Goal: Transaction & Acquisition: Purchase product/service

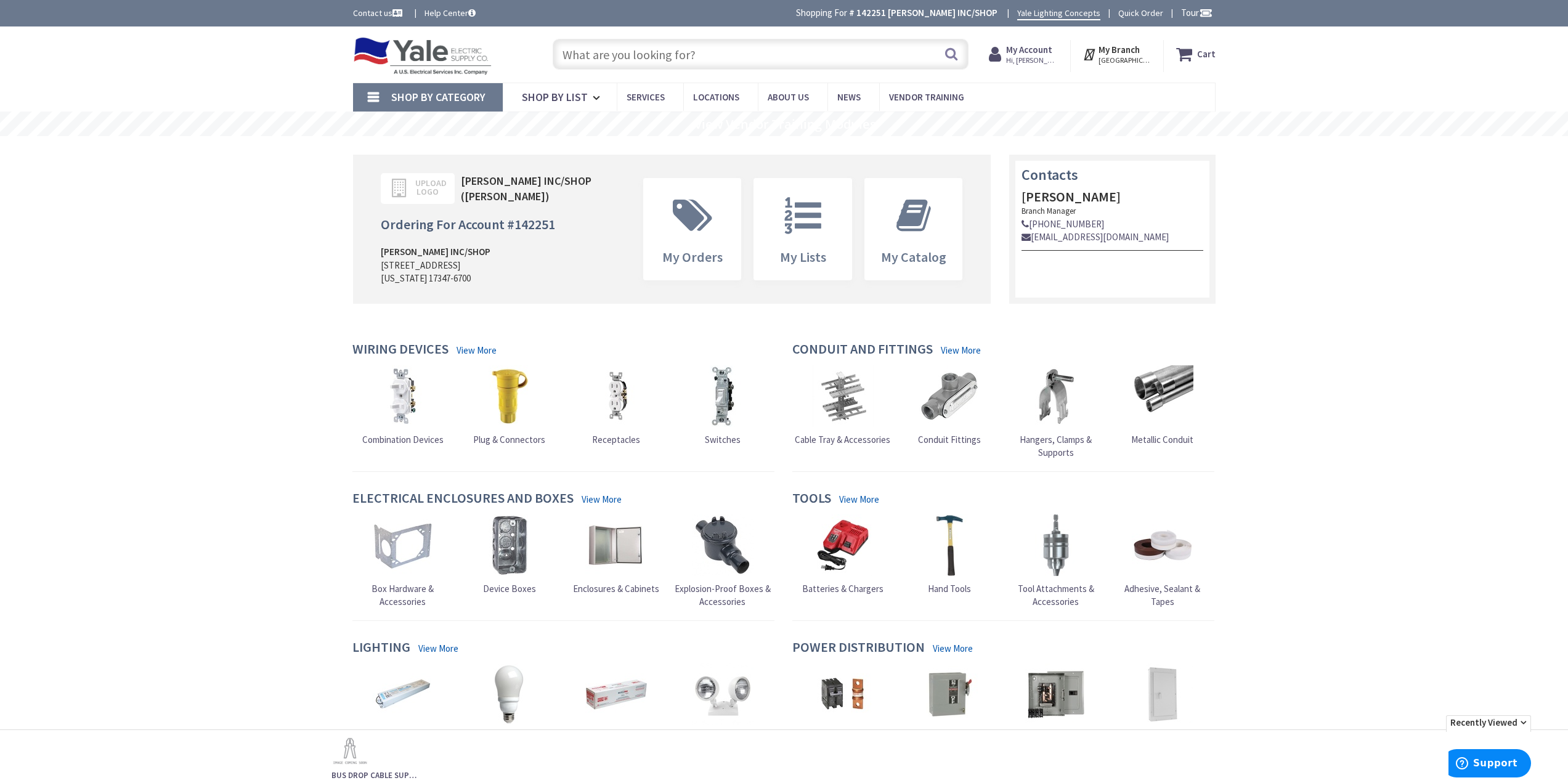
click at [668, 59] on input "text" at bounding box center [760, 54] width 416 height 31
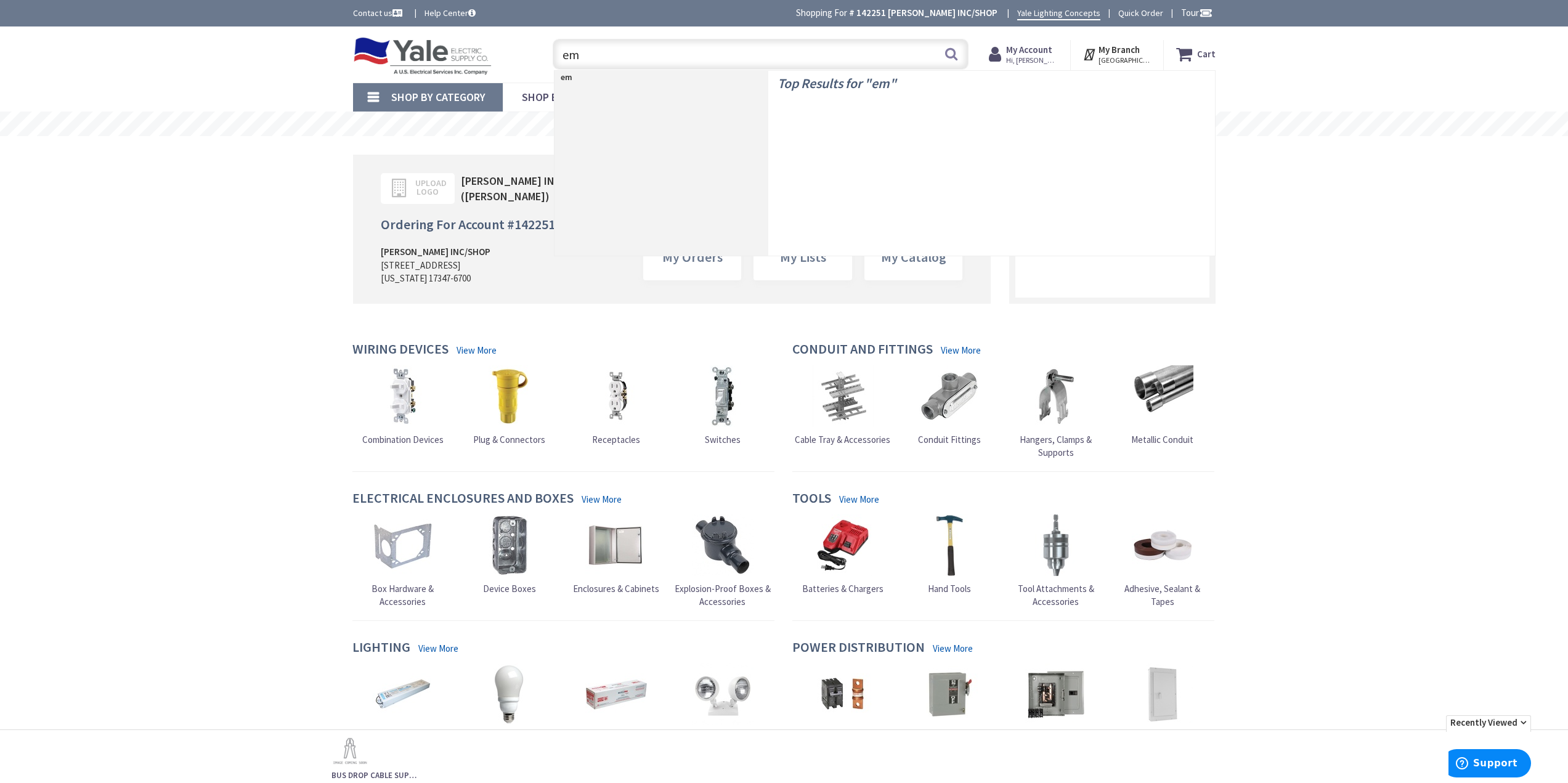
type input "emt"
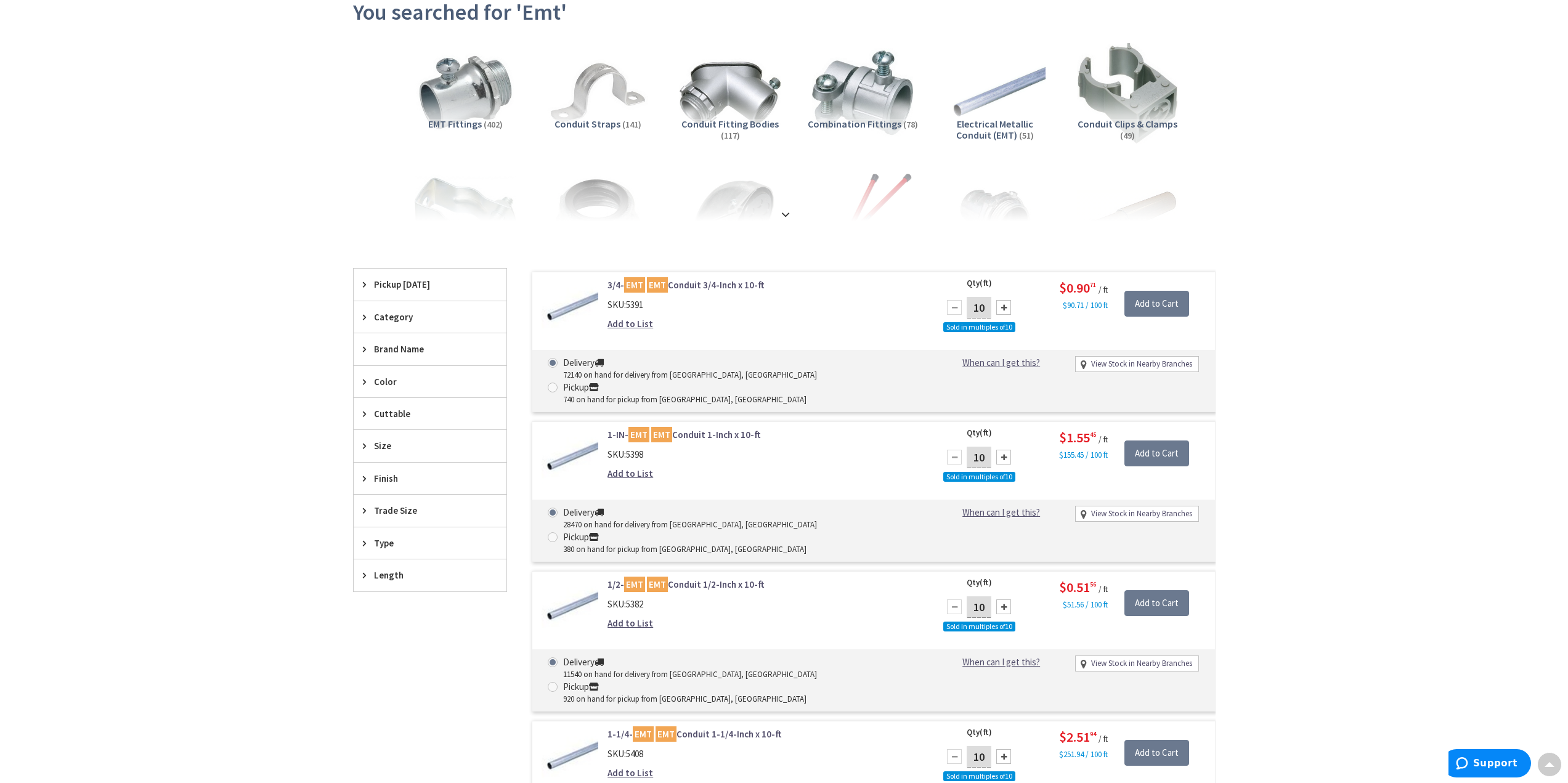
scroll to position [62, 0]
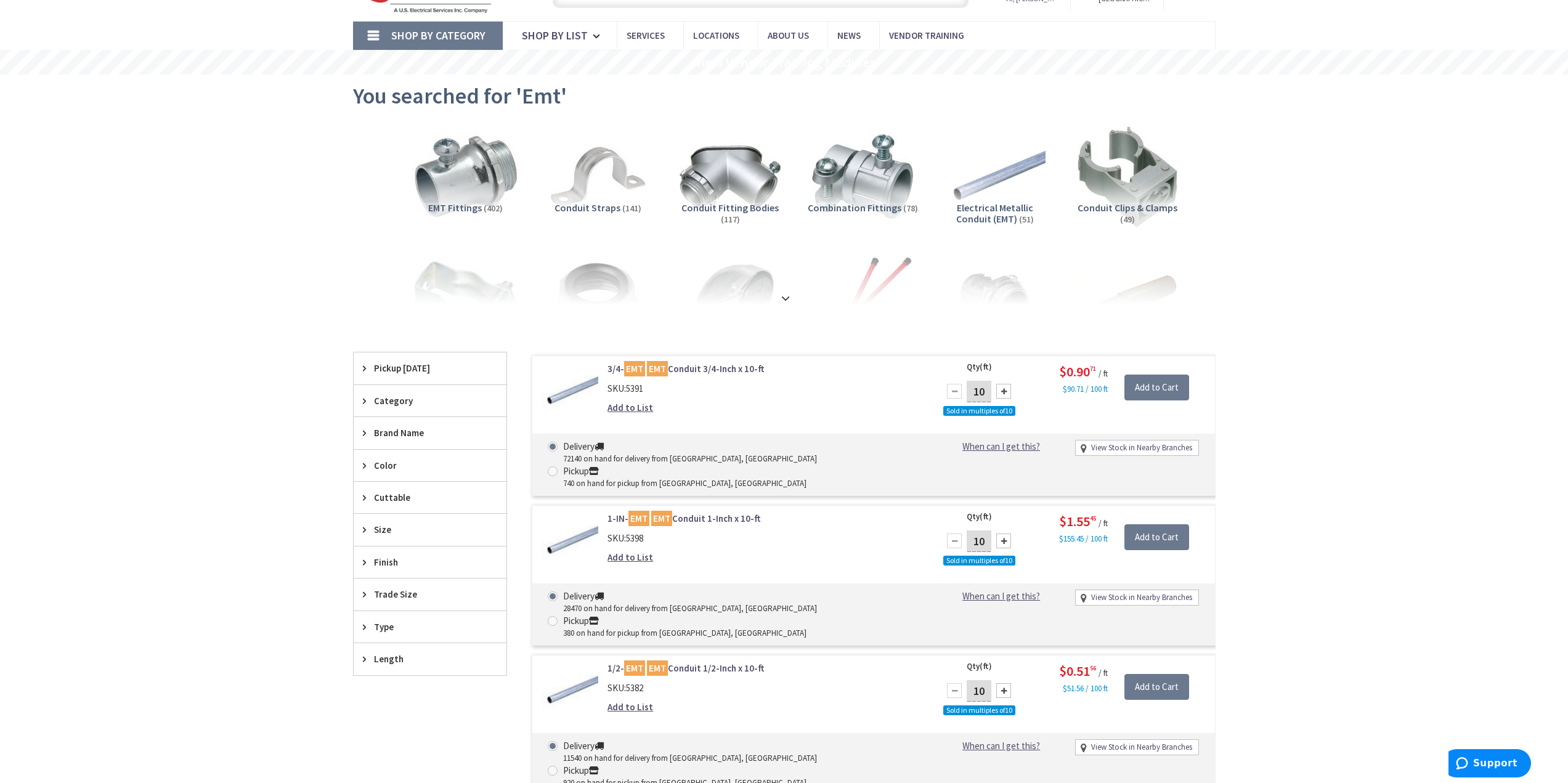
click at [473, 186] on img at bounding box center [465, 176] width 111 height 111
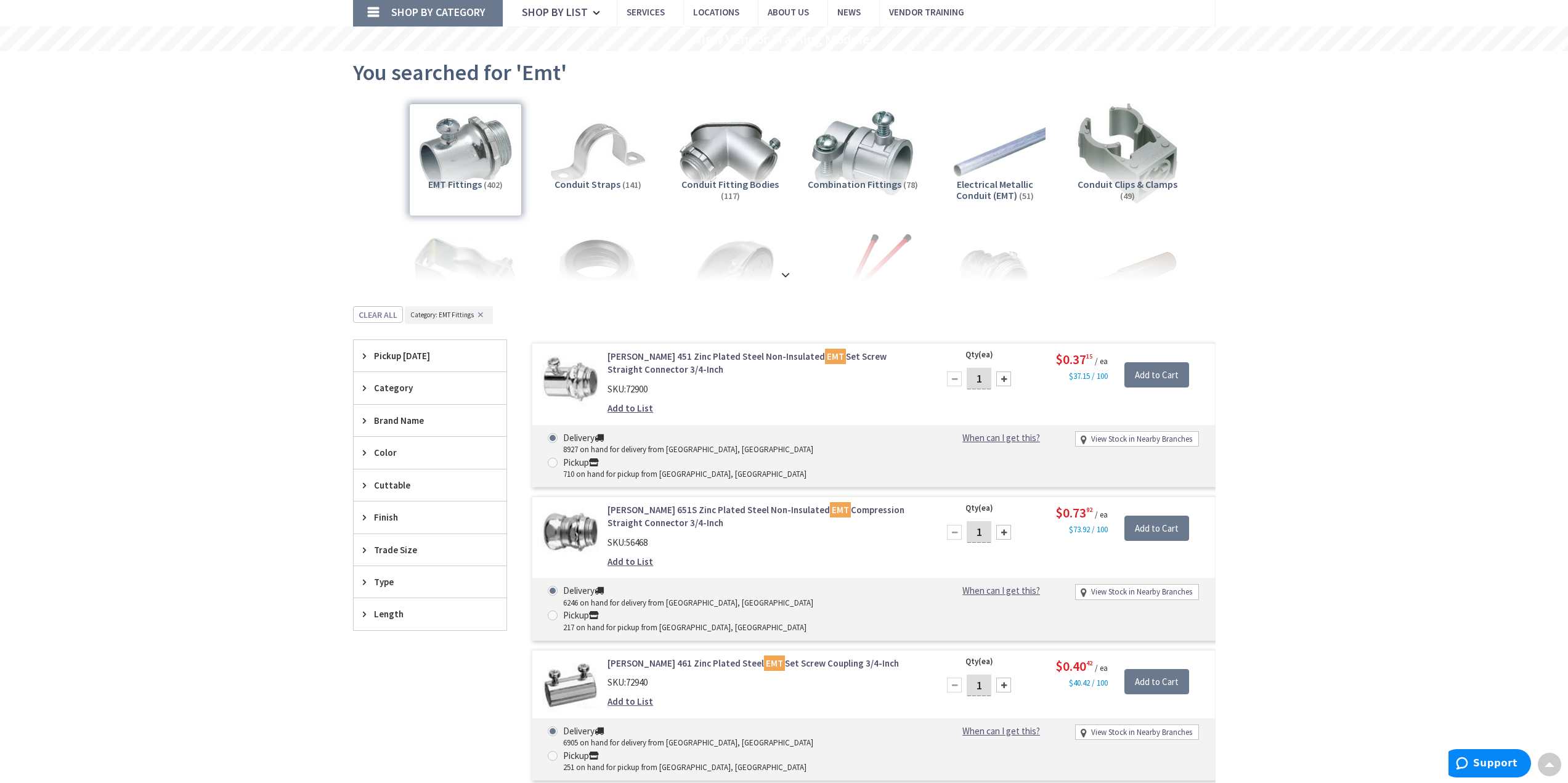
scroll to position [83, 0]
click at [608, 175] on img at bounding box center [597, 155] width 111 height 111
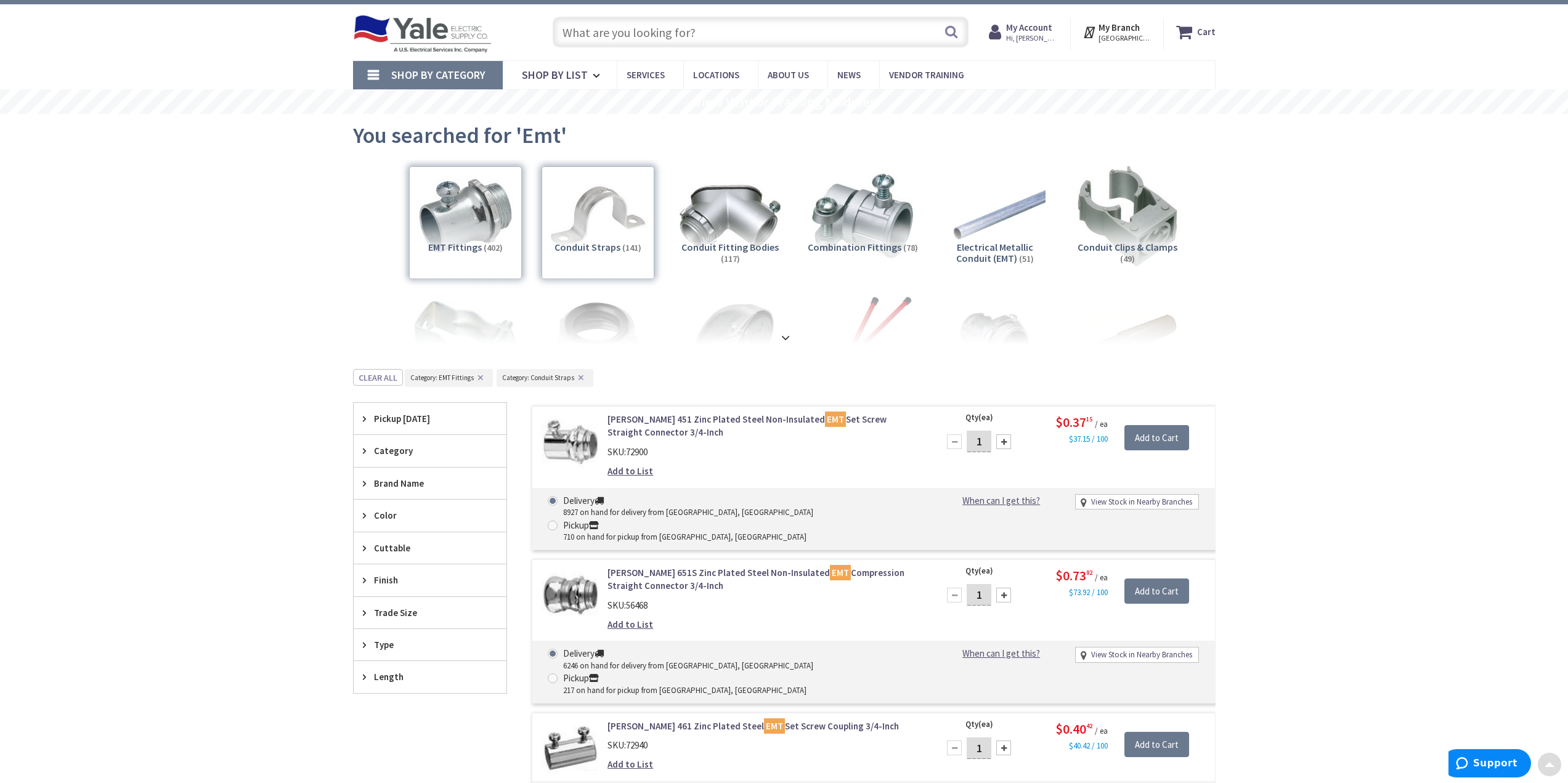
scroll to position [22, 0]
click at [502, 249] on div "EMT Fittings (402)" at bounding box center [465, 223] width 113 height 113
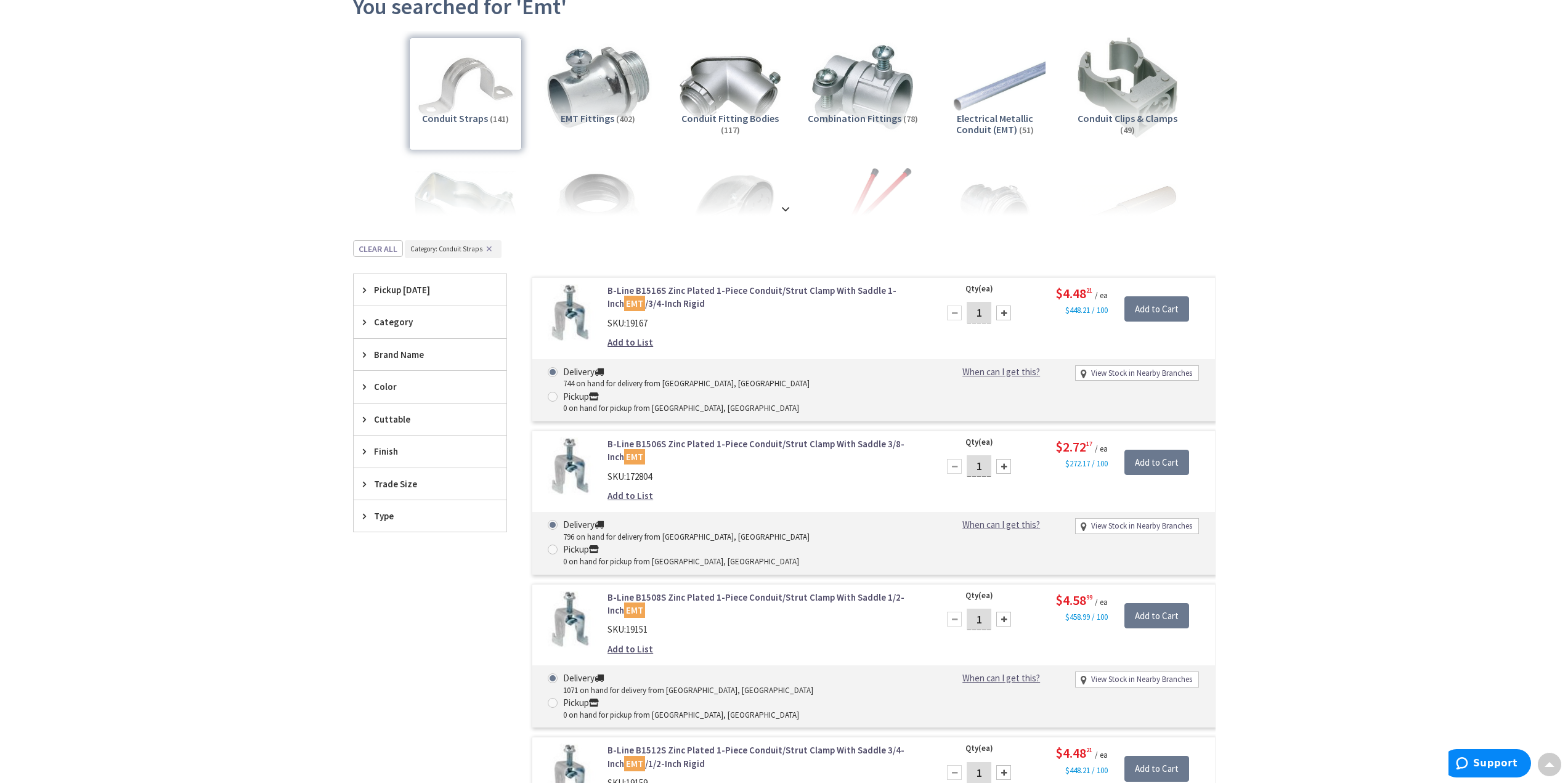
scroll to position [0, 0]
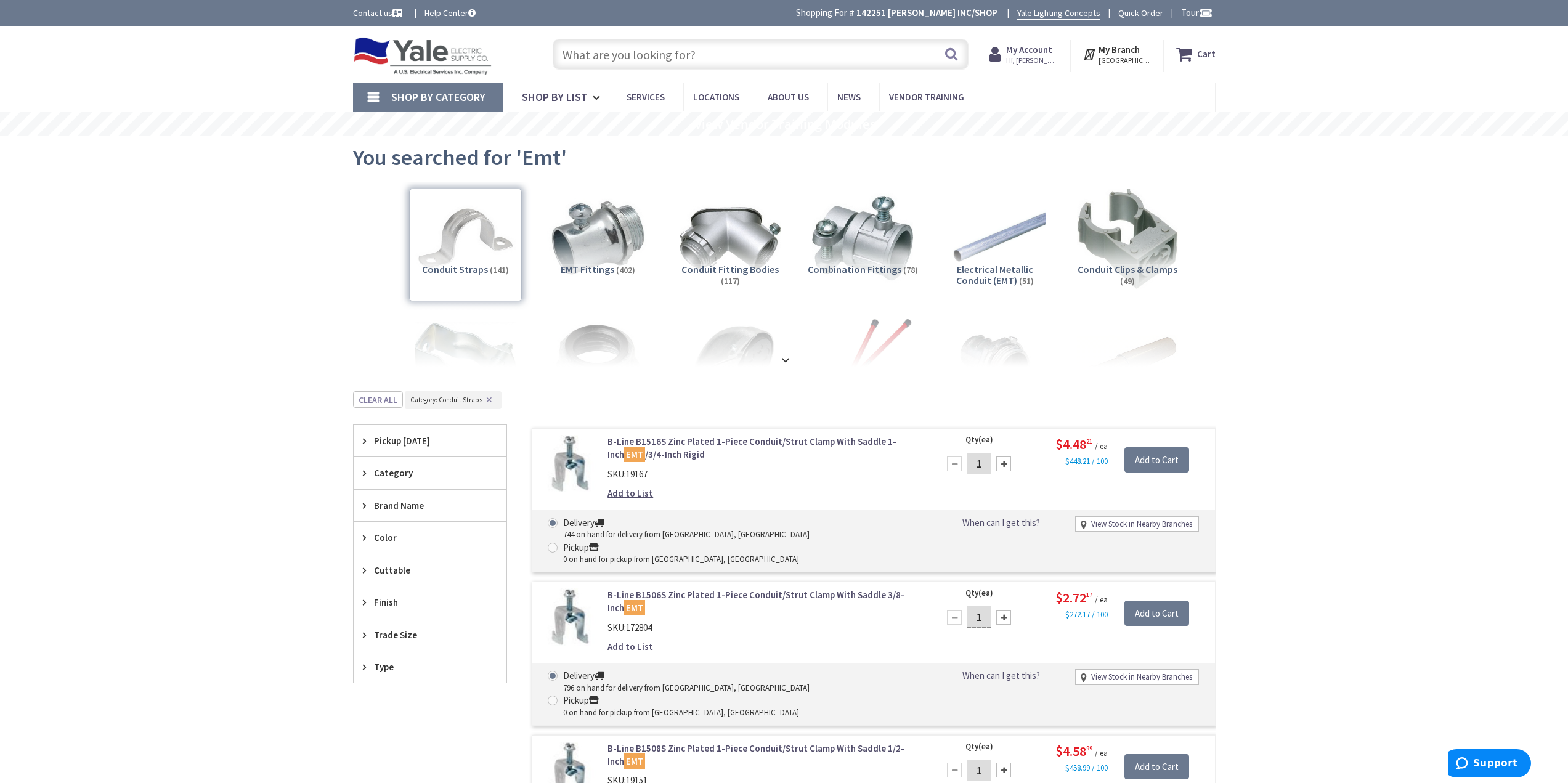
click at [645, 51] on input "text" at bounding box center [760, 54] width 416 height 31
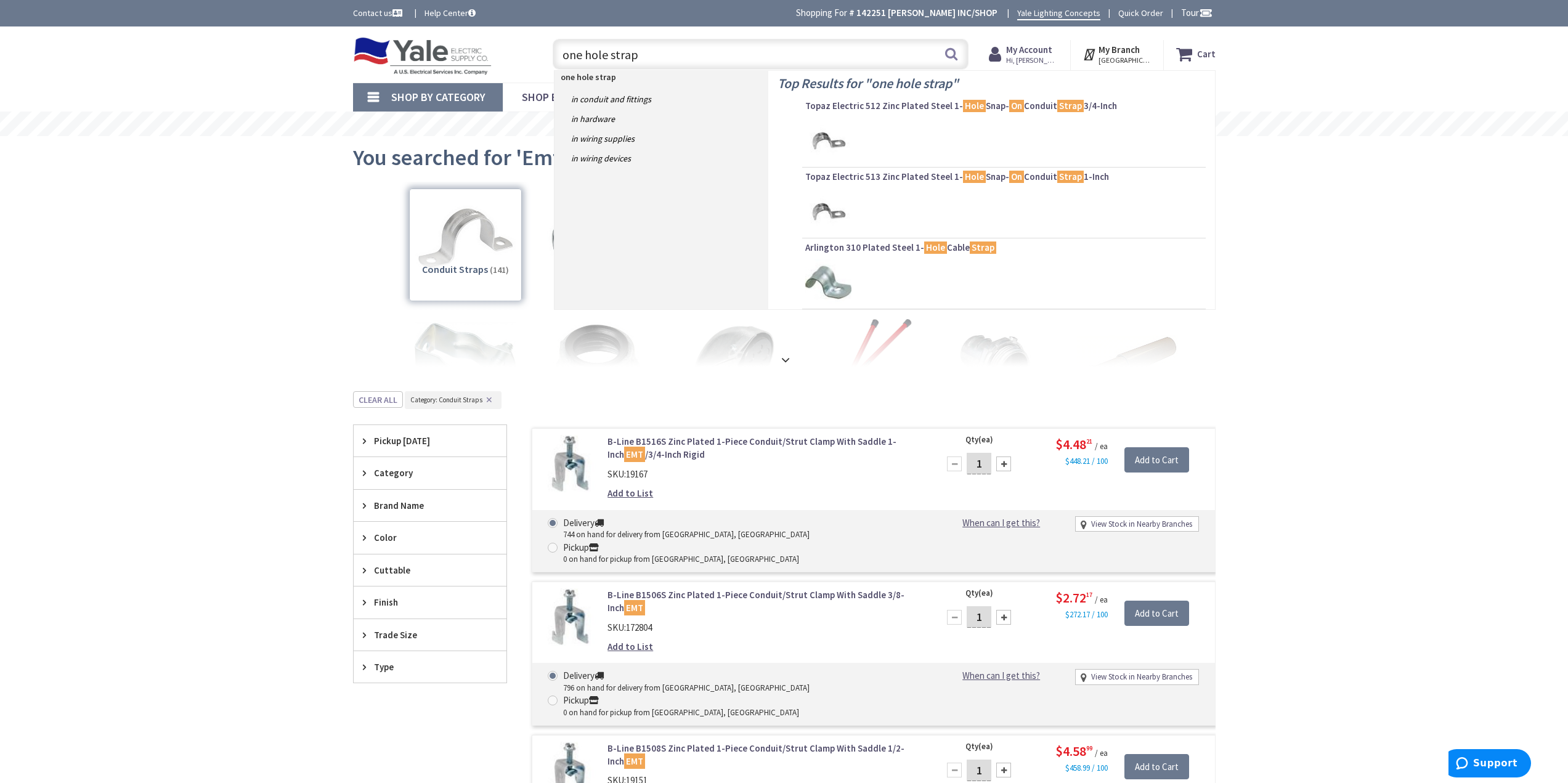
type input "one hole straps"
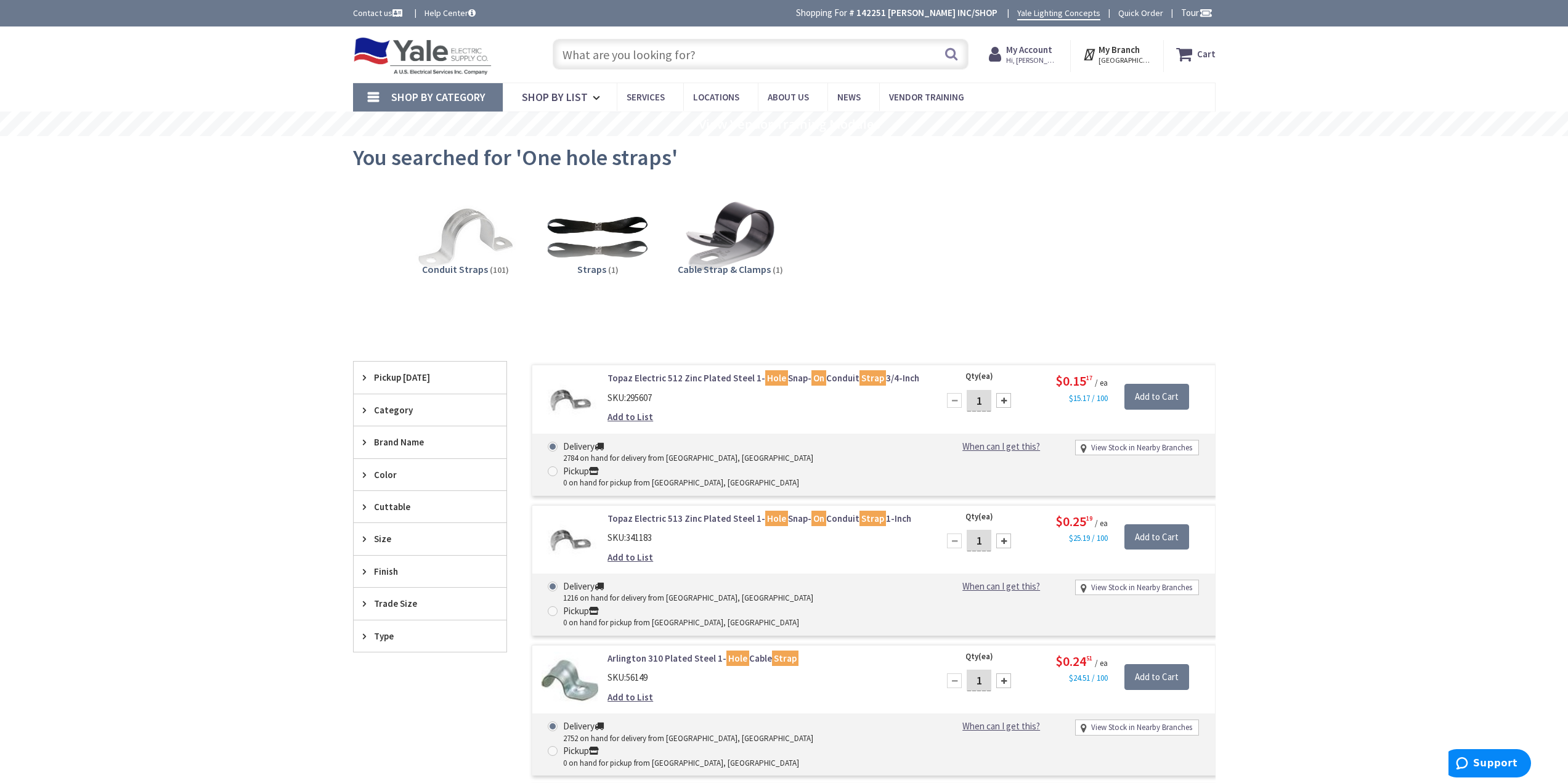
click at [589, 62] on input "text" at bounding box center [760, 54] width 416 height 31
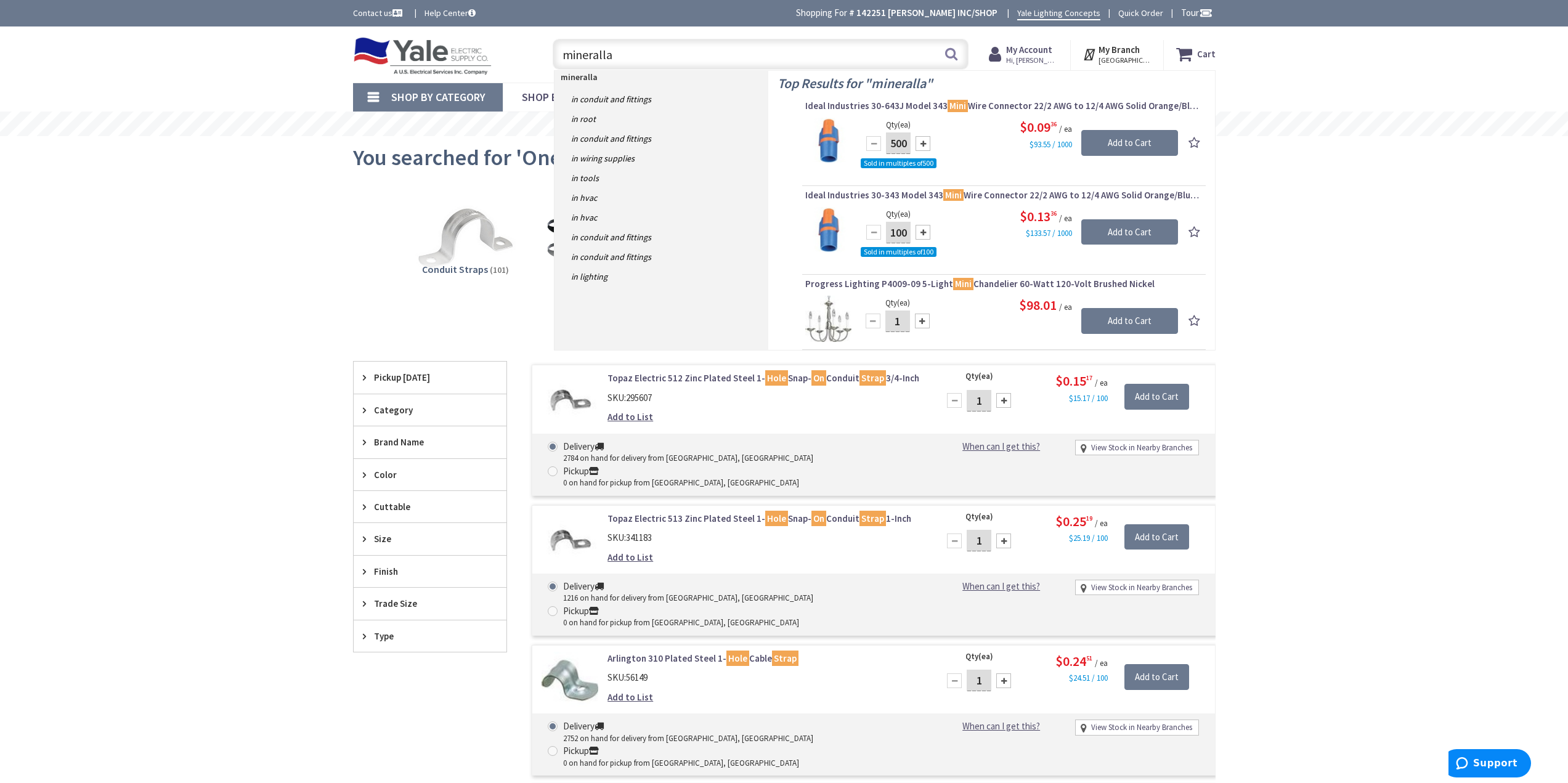
type input "minerallac"
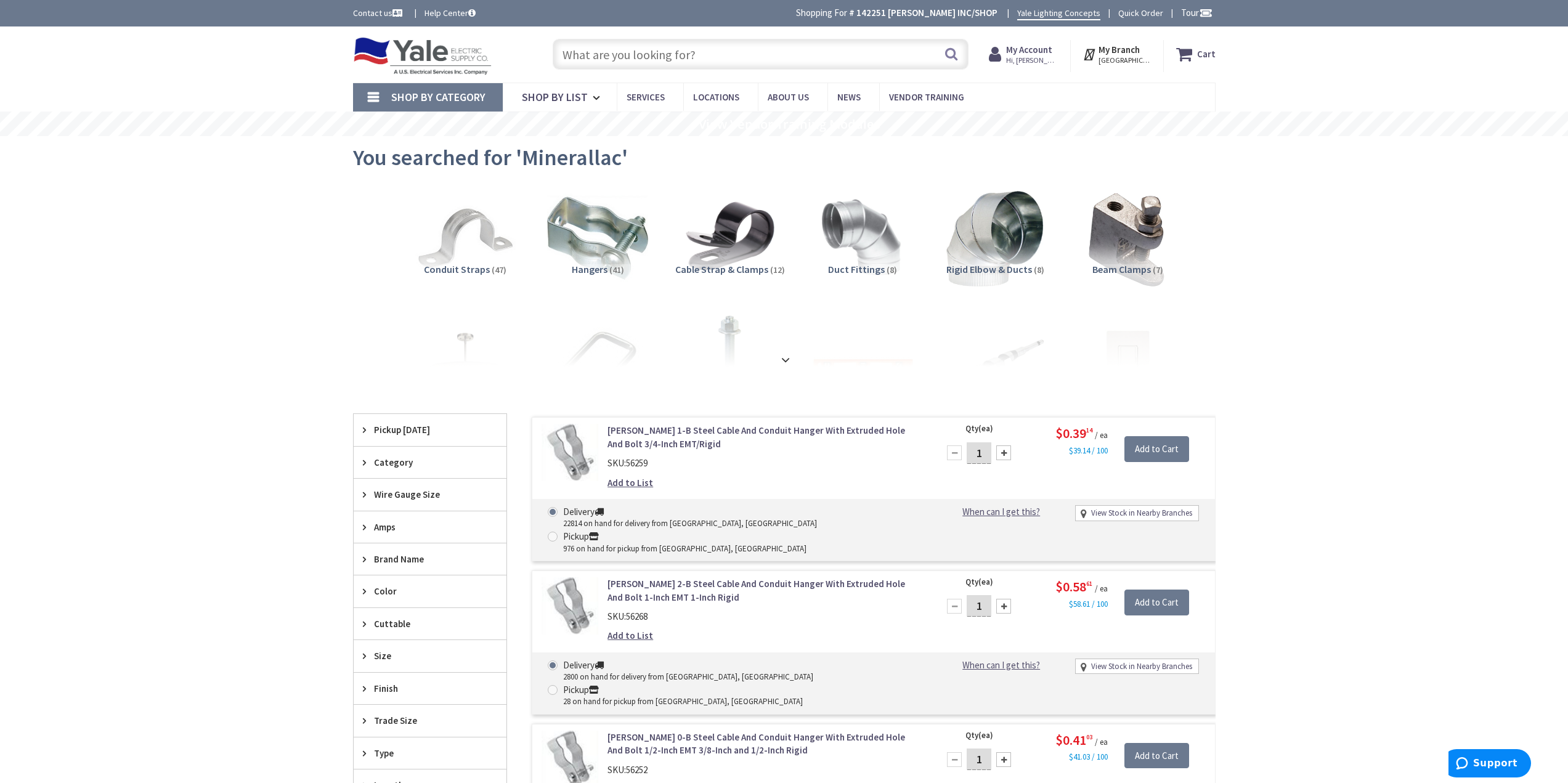
click at [645, 62] on input "text" at bounding box center [760, 54] width 416 height 31
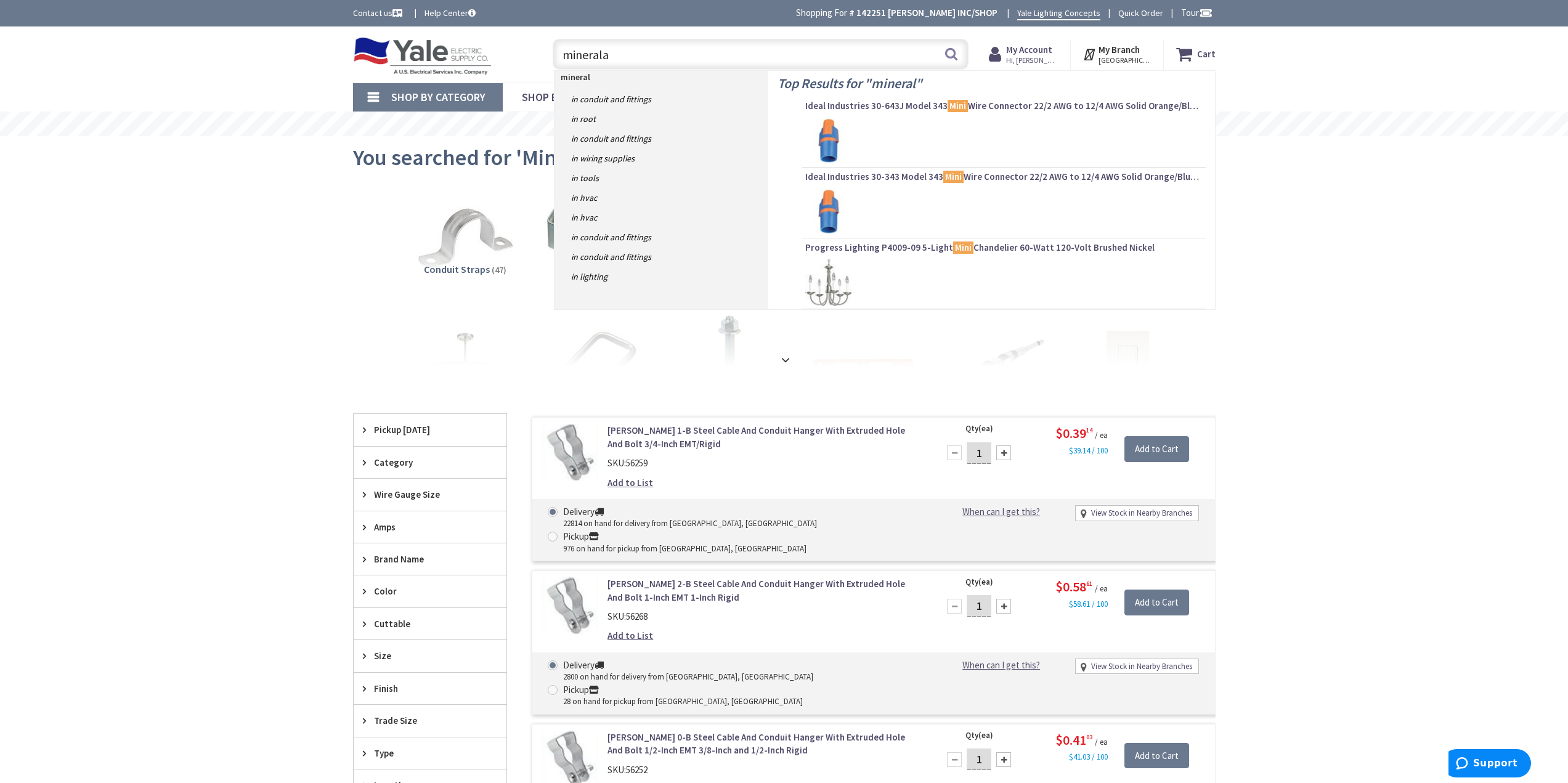
type input "mineralac"
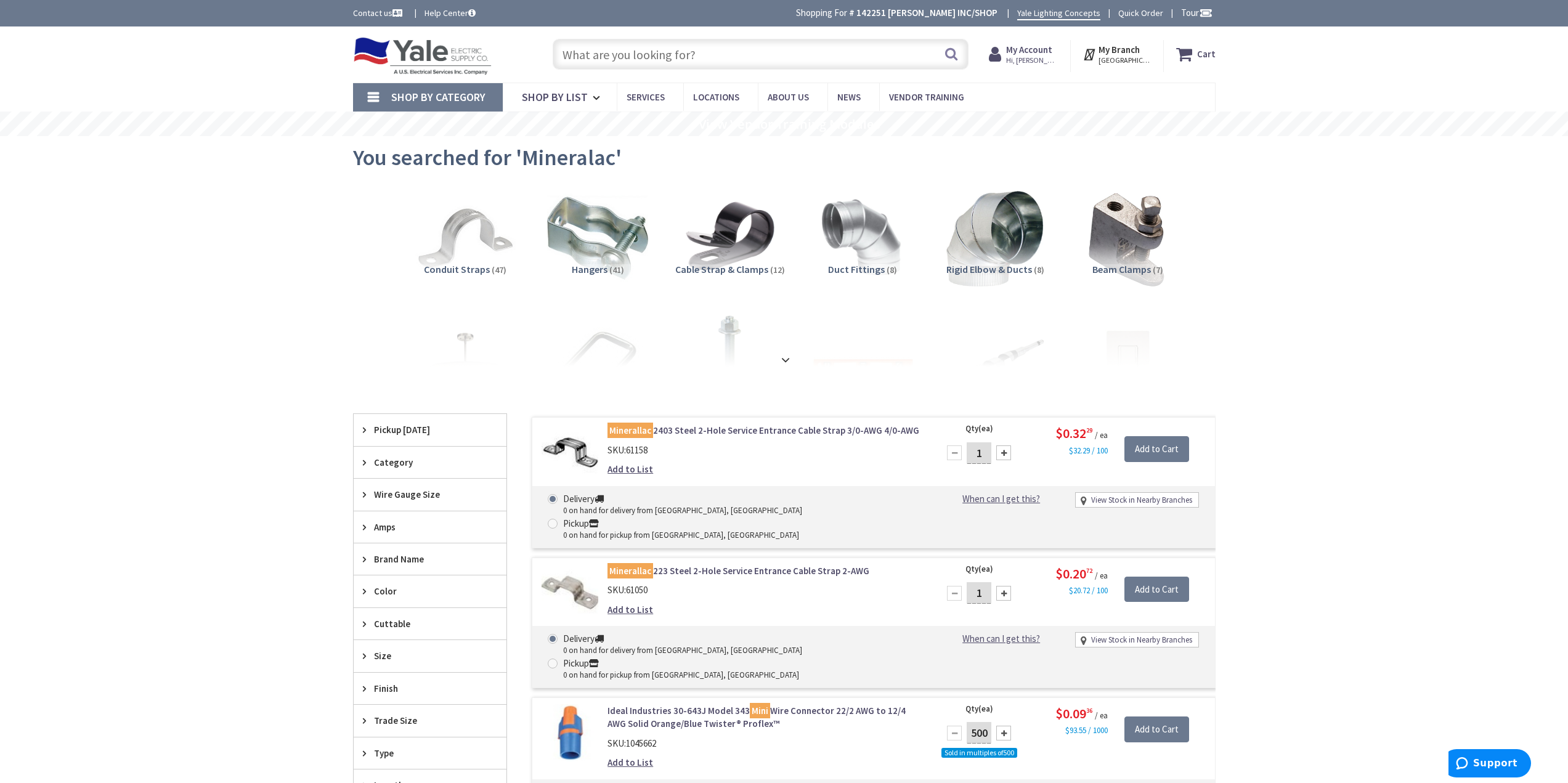
click at [618, 53] on input "text" at bounding box center [760, 54] width 416 height 31
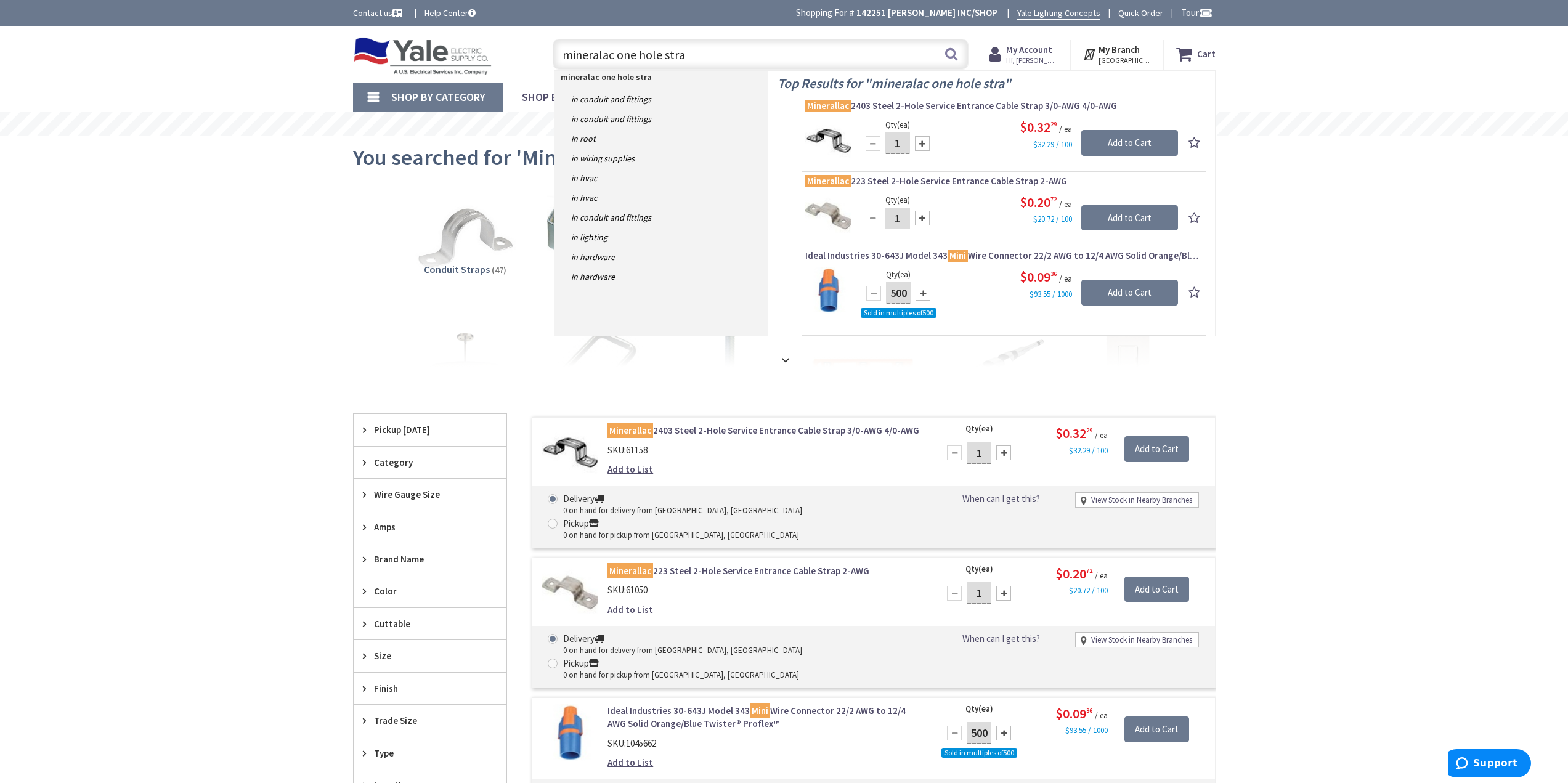
type input "mineralac one hole strap"
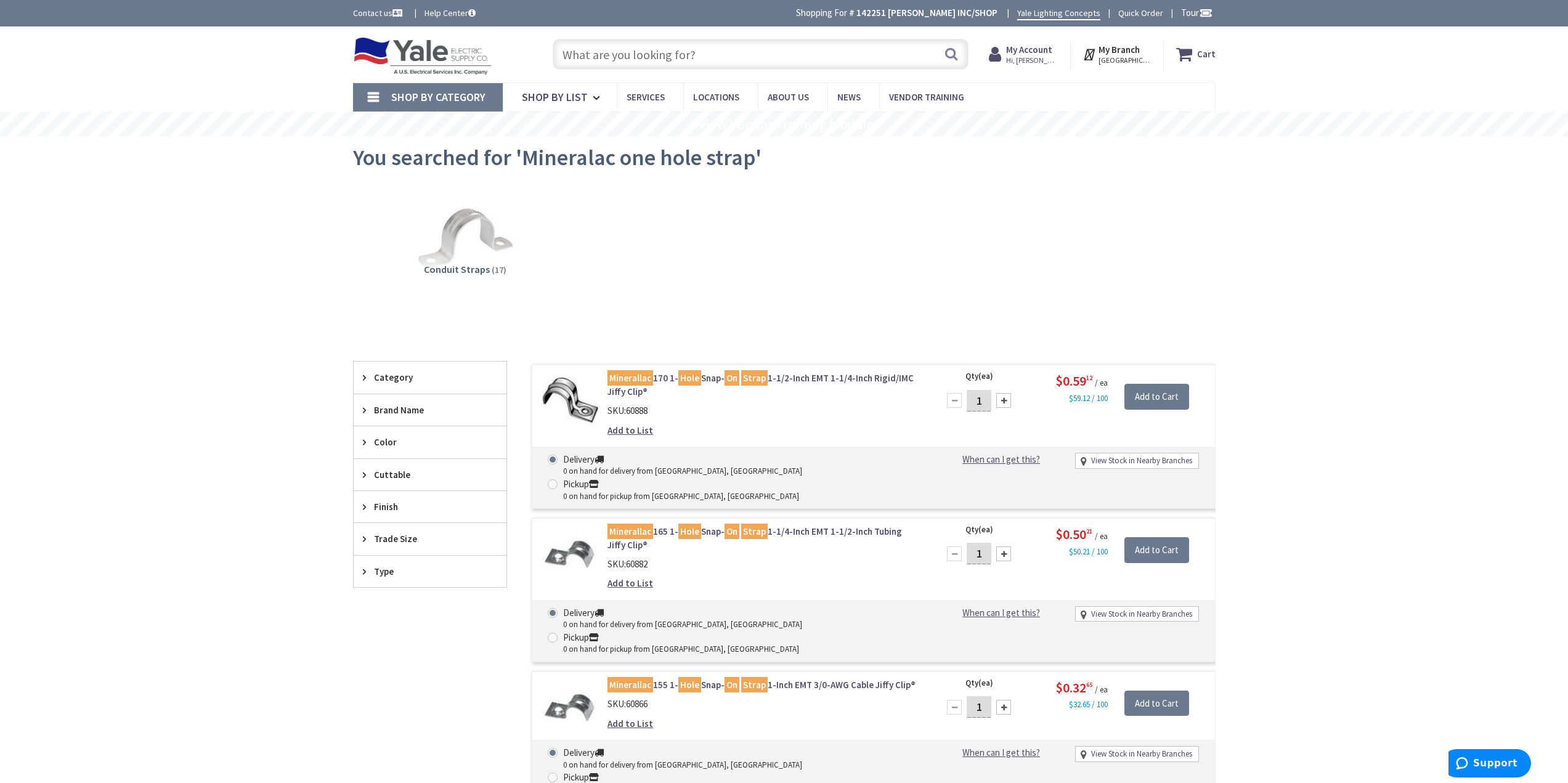
click at [363, 542] on icon at bounding box center [368, 538] width 9 height 9
click at [394, 701] on button "Show more" at bounding box center [430, 701] width 153 height 21
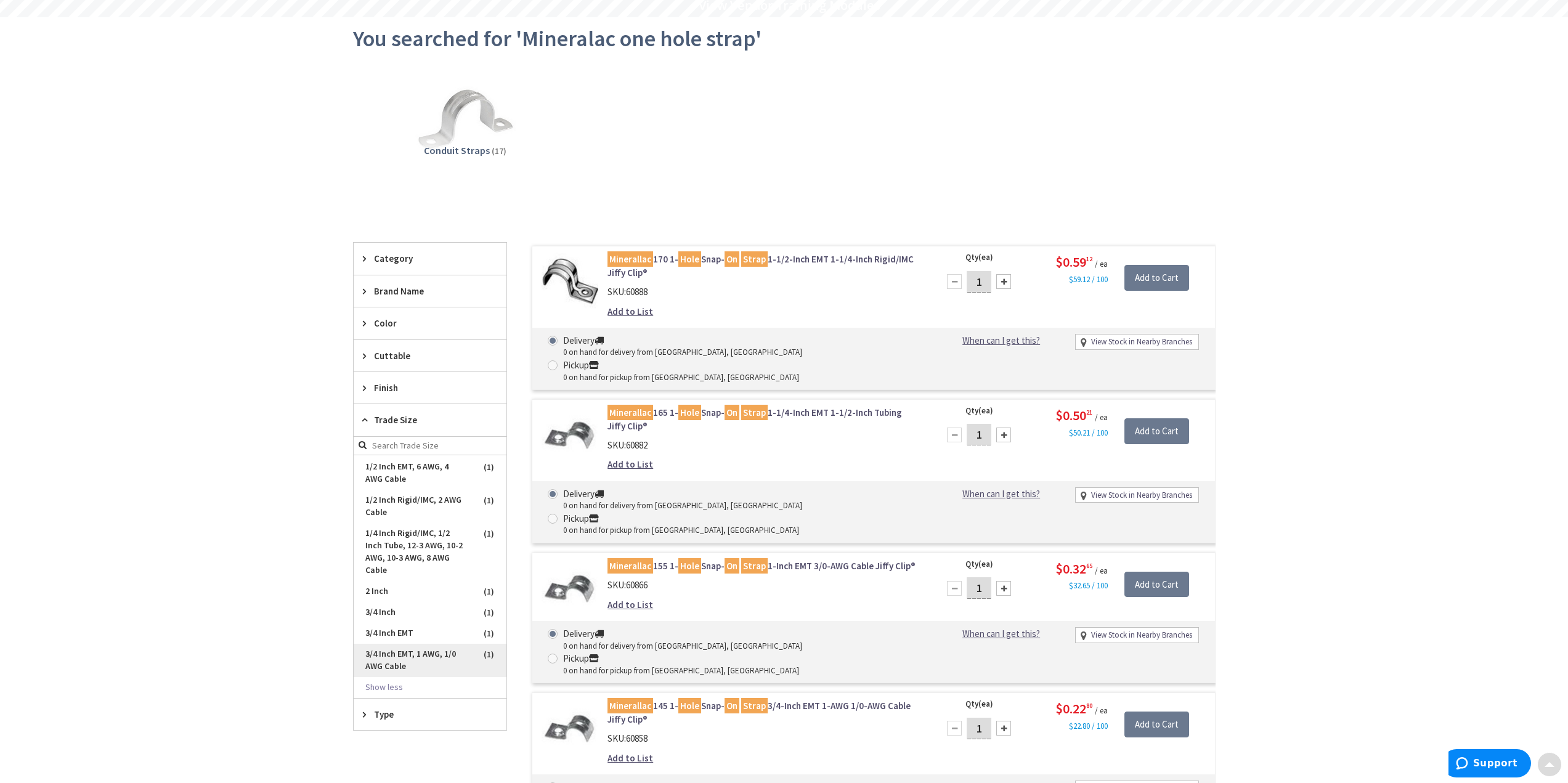
scroll to position [123, 0]
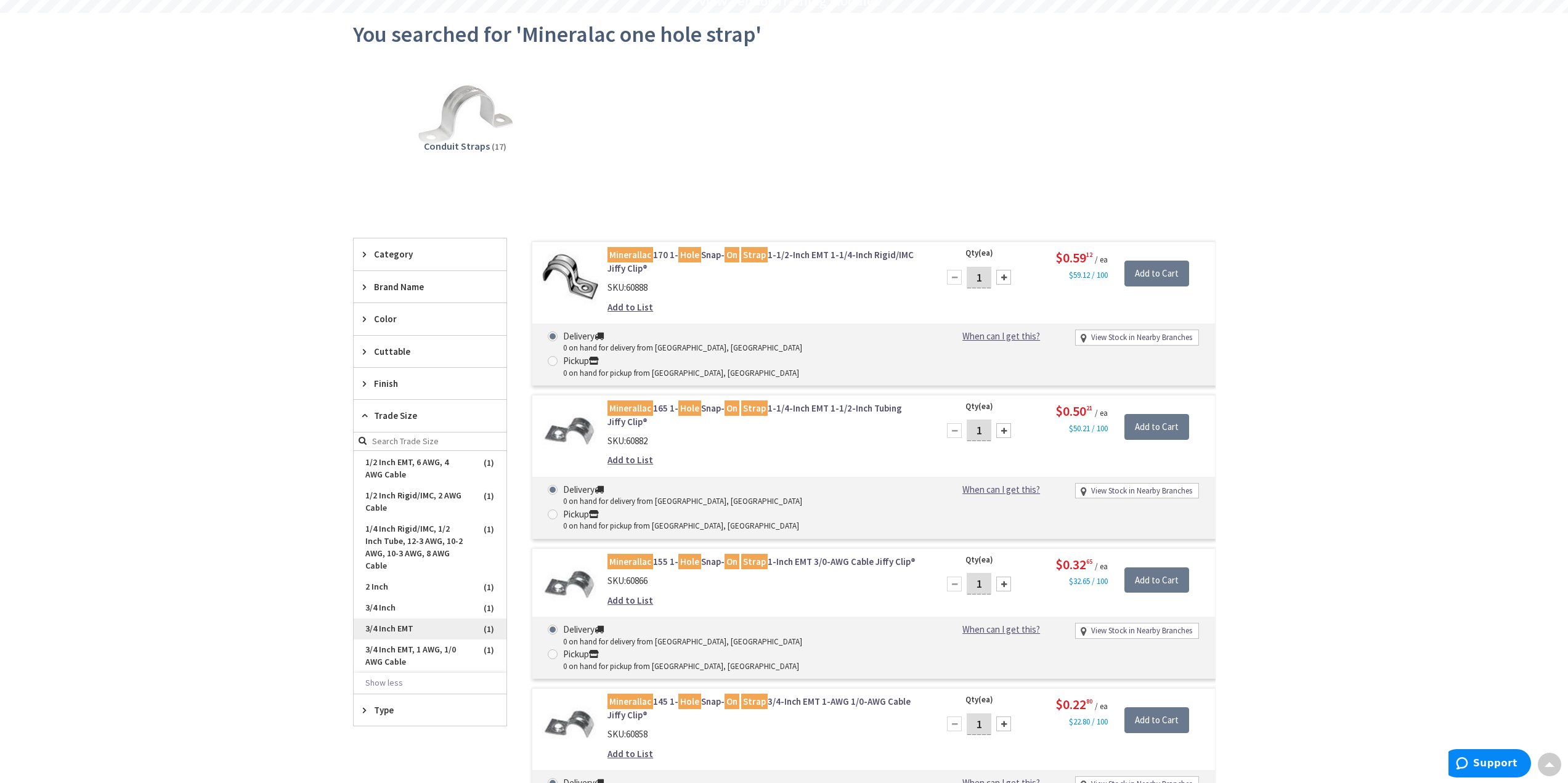
click at [400, 630] on span "3/4 Inch EMT" at bounding box center [430, 629] width 153 height 21
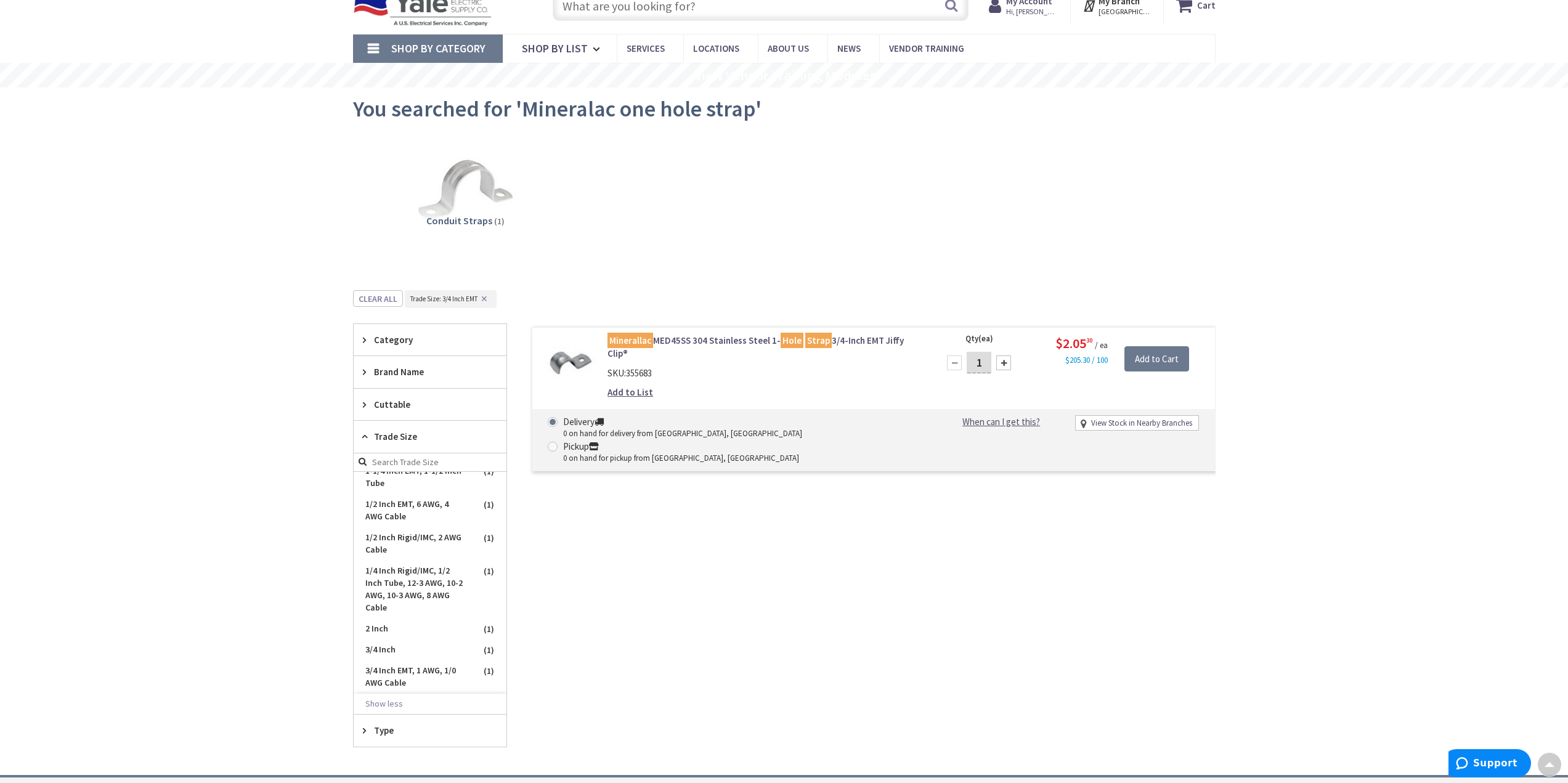
scroll to position [0, 0]
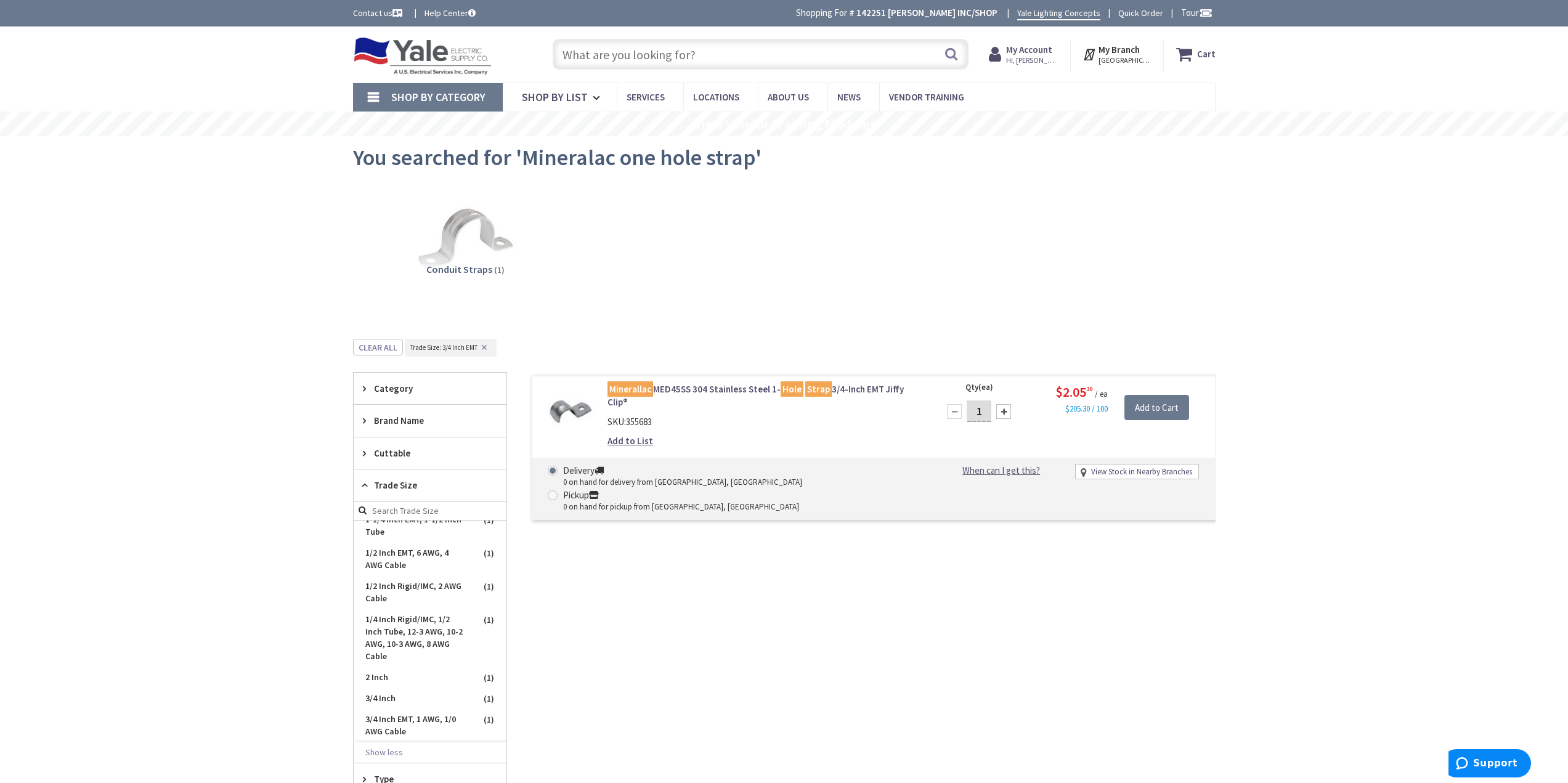
click at [644, 62] on input "text" at bounding box center [760, 54] width 416 height 31
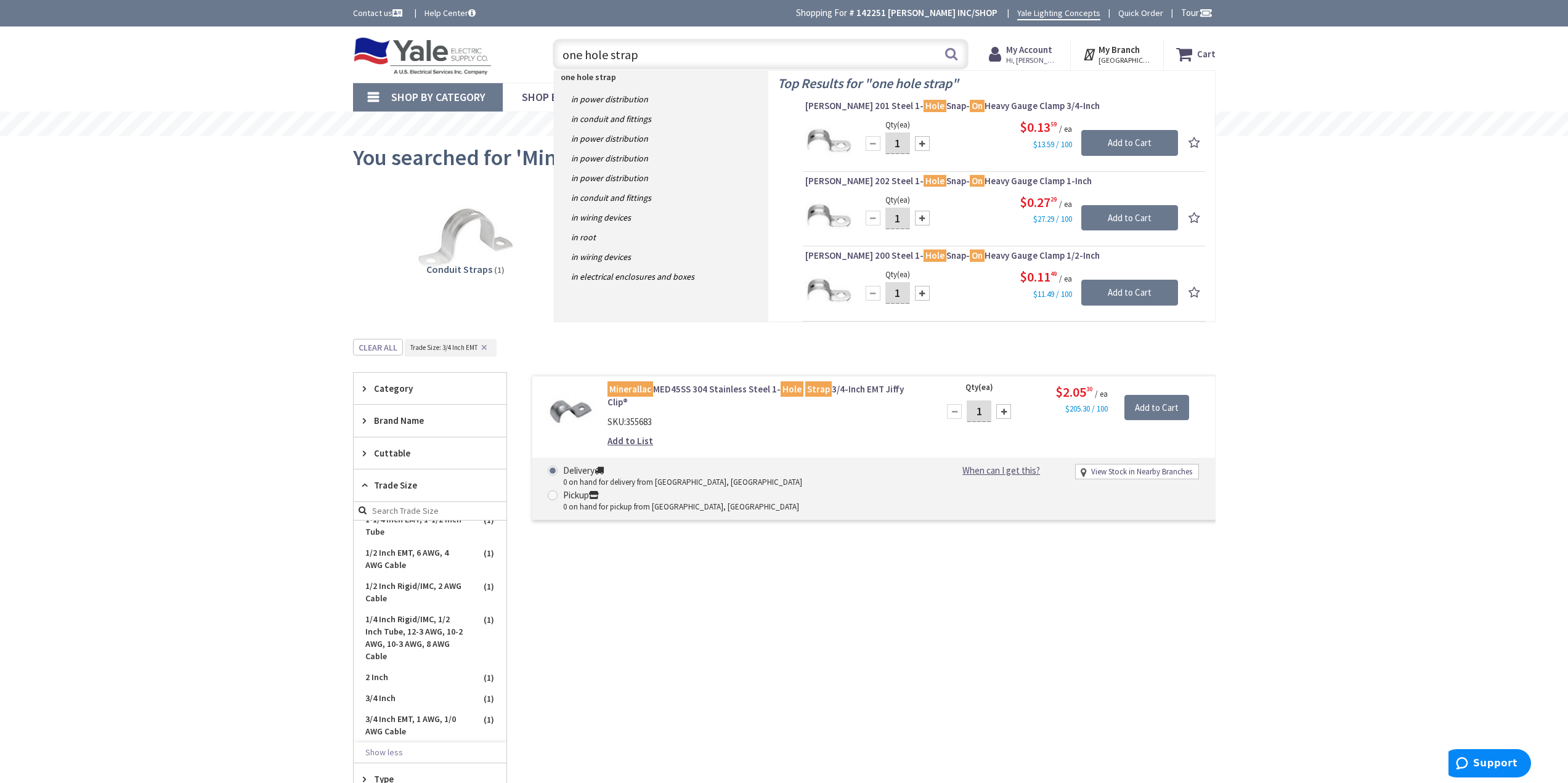
type input "one hole strap"
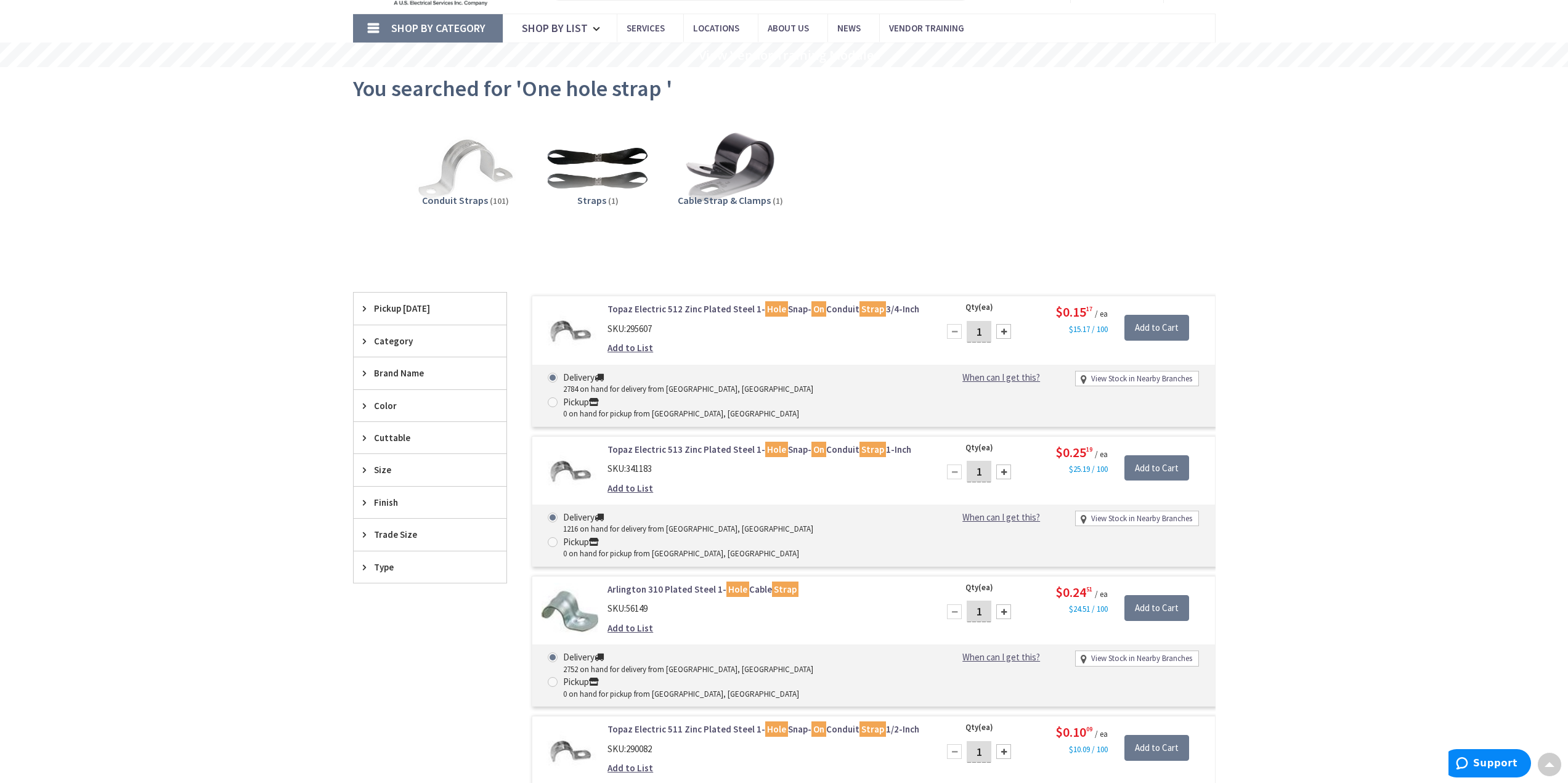
scroll to position [62, 0]
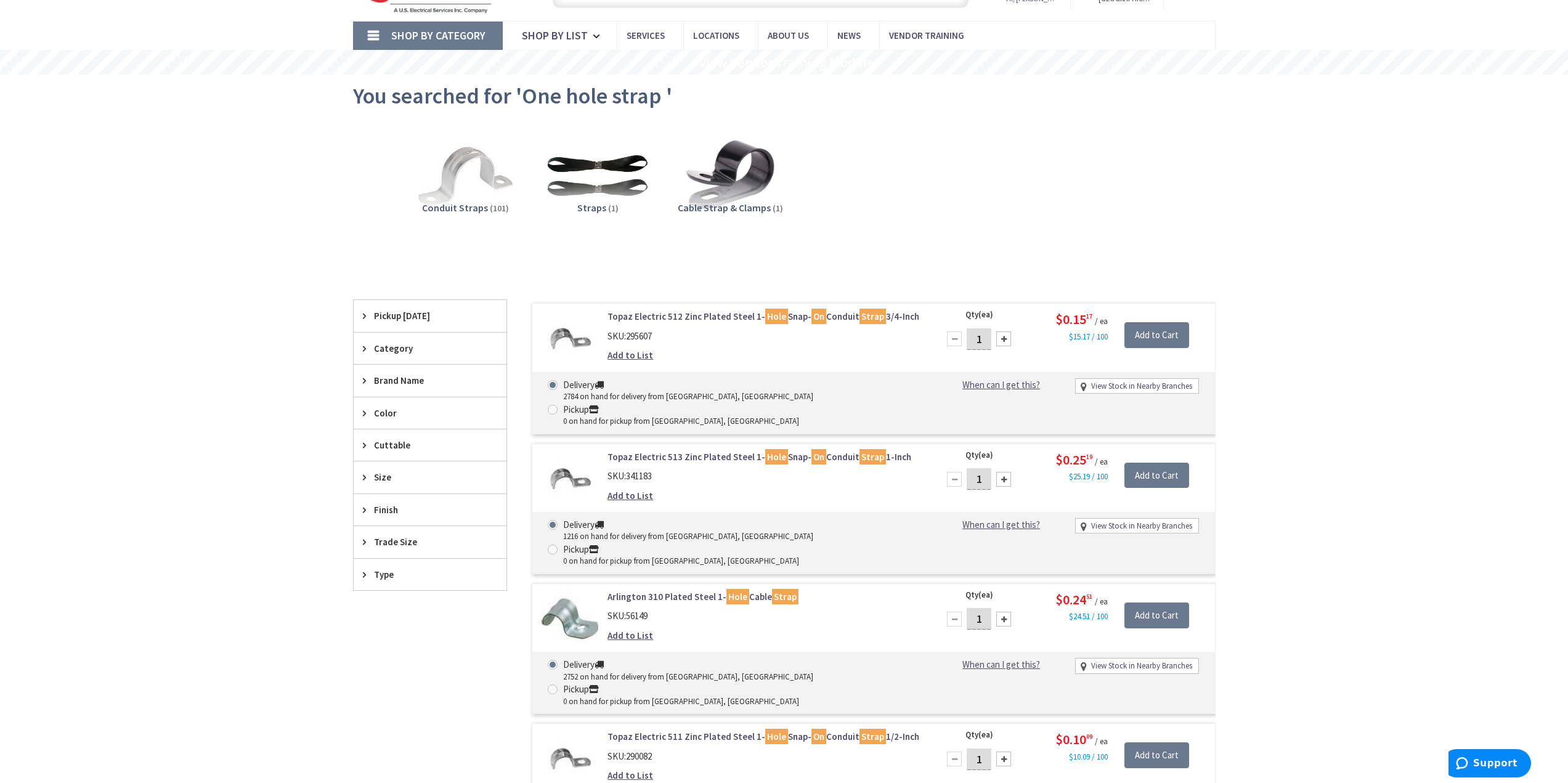
click at [364, 543] on icon at bounding box center [368, 541] width 9 height 9
click at [400, 672] on span "3/4 Inch" at bounding box center [430, 671] width 153 height 21
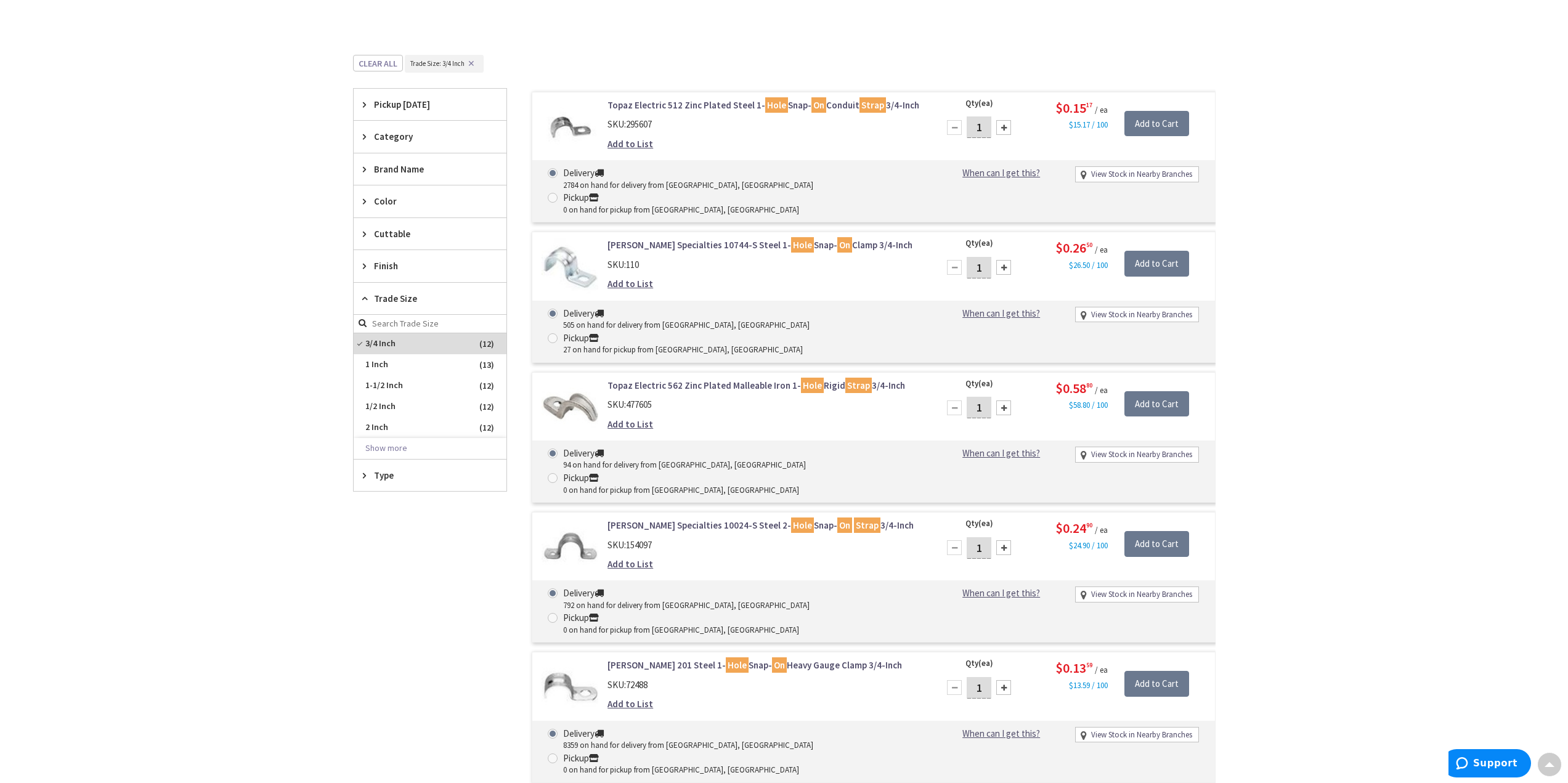
scroll to position [0, 0]
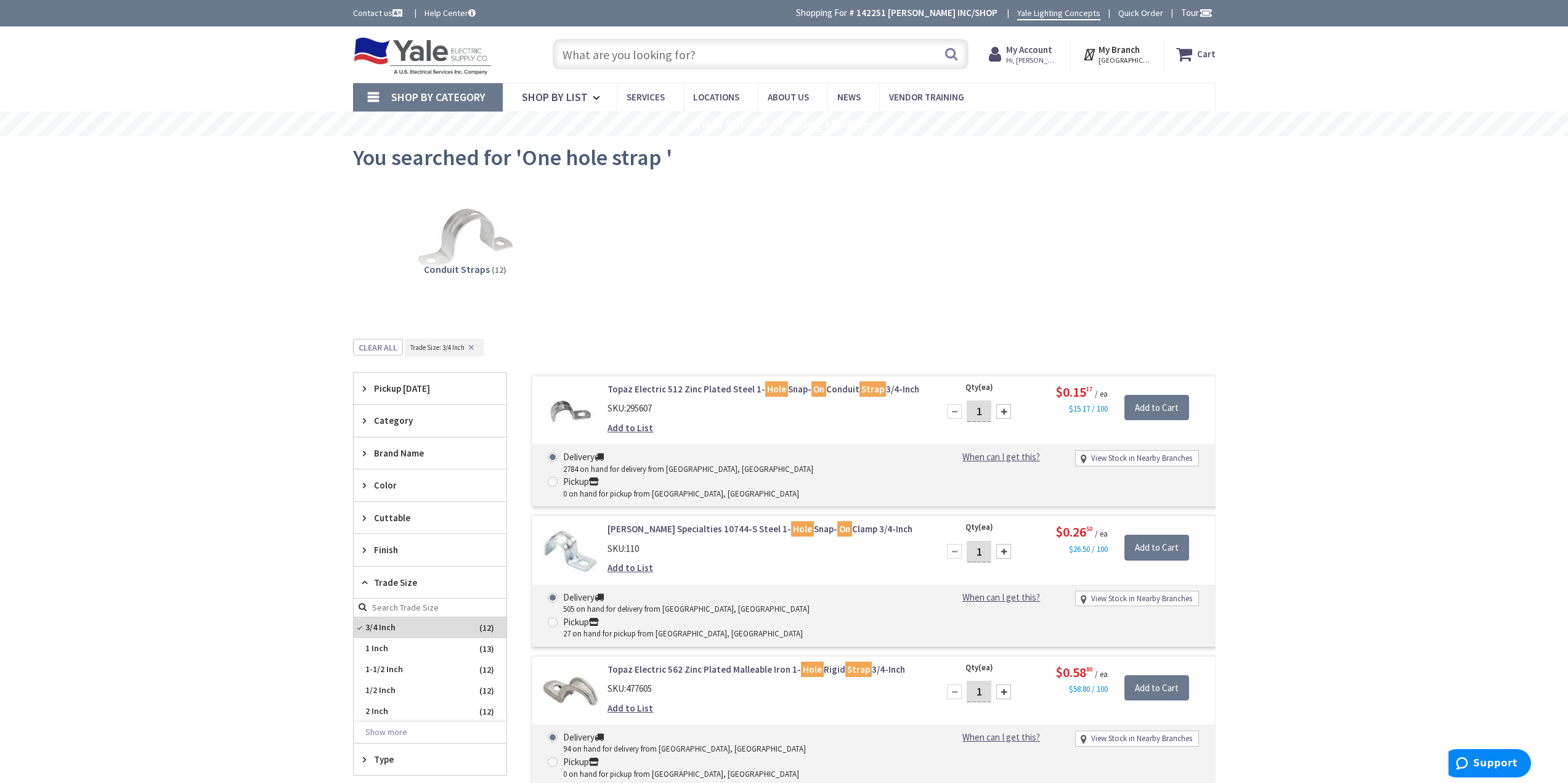
click at [631, 59] on input "text" at bounding box center [760, 54] width 416 height 31
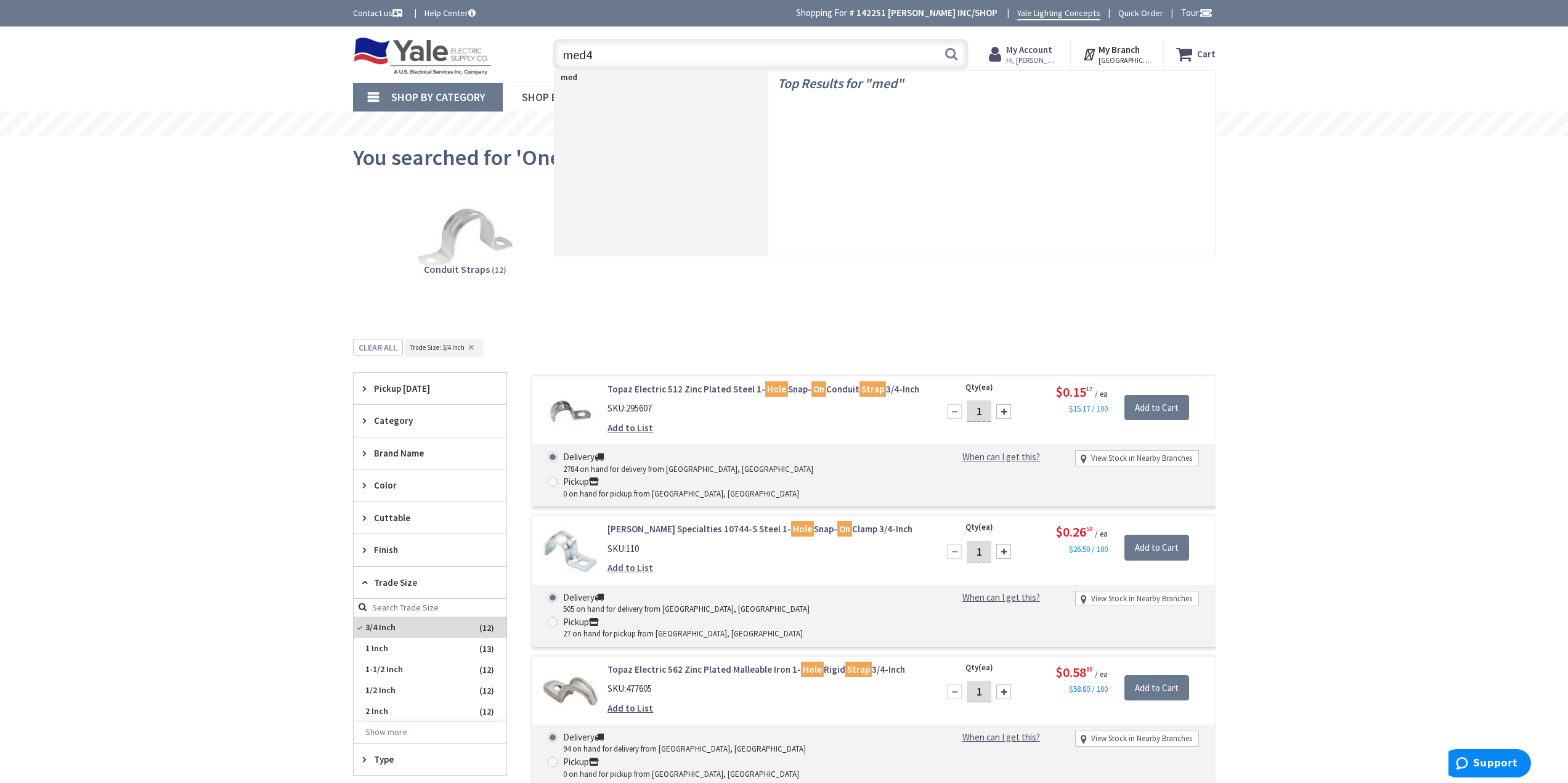
type input "med45"
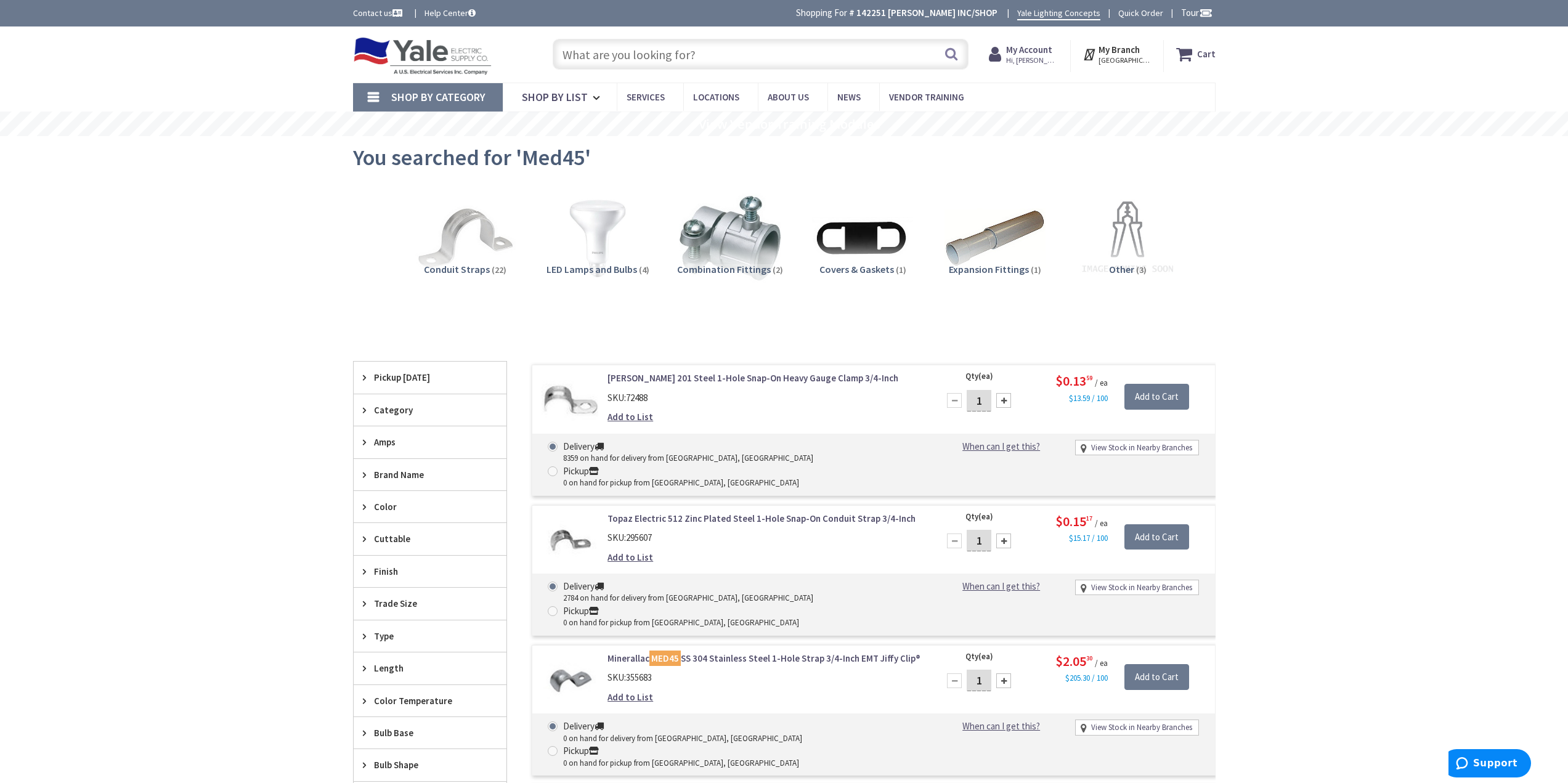
click at [635, 59] on input "text" at bounding box center [760, 54] width 416 height 31
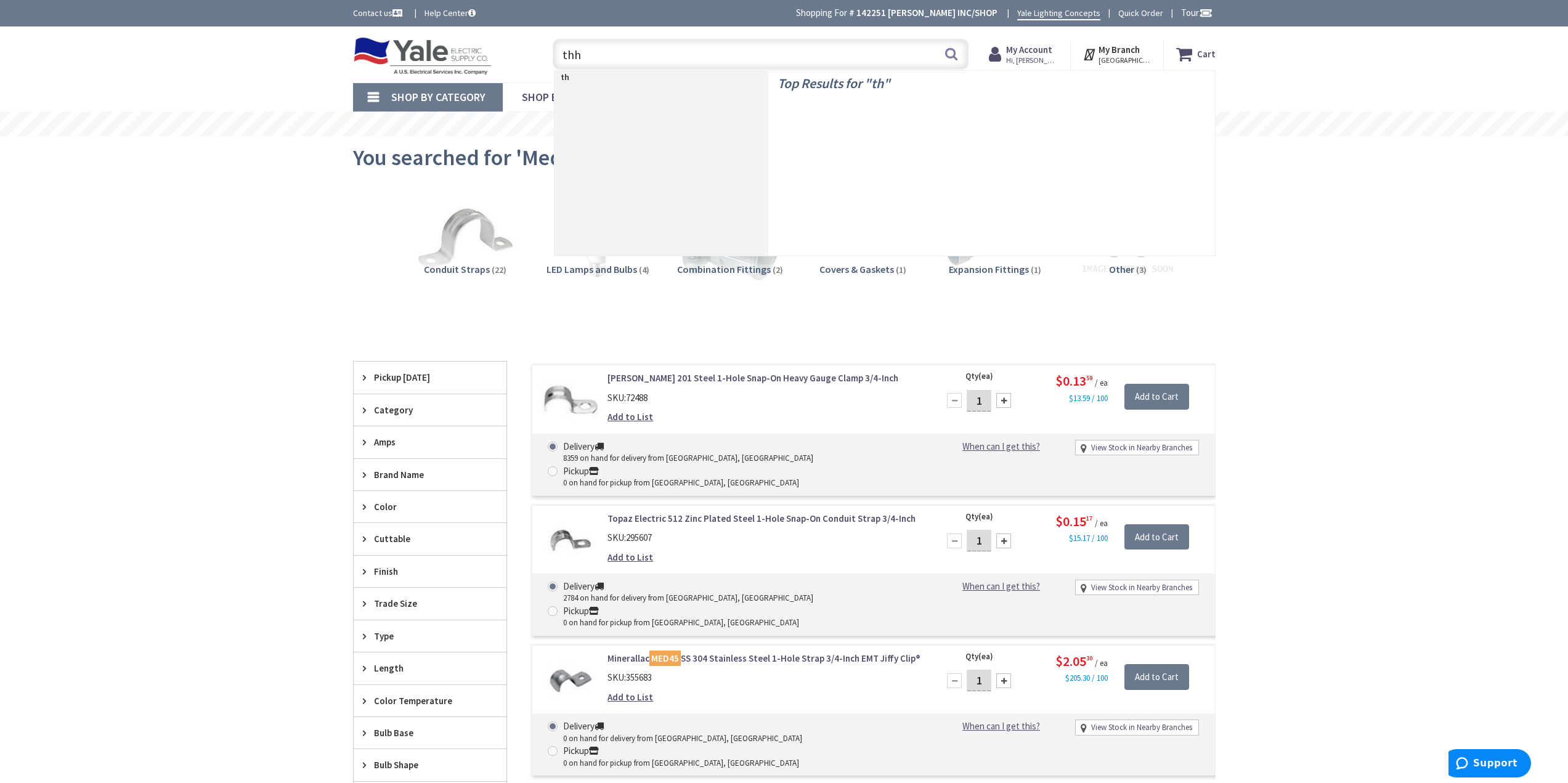
type input "thhn"
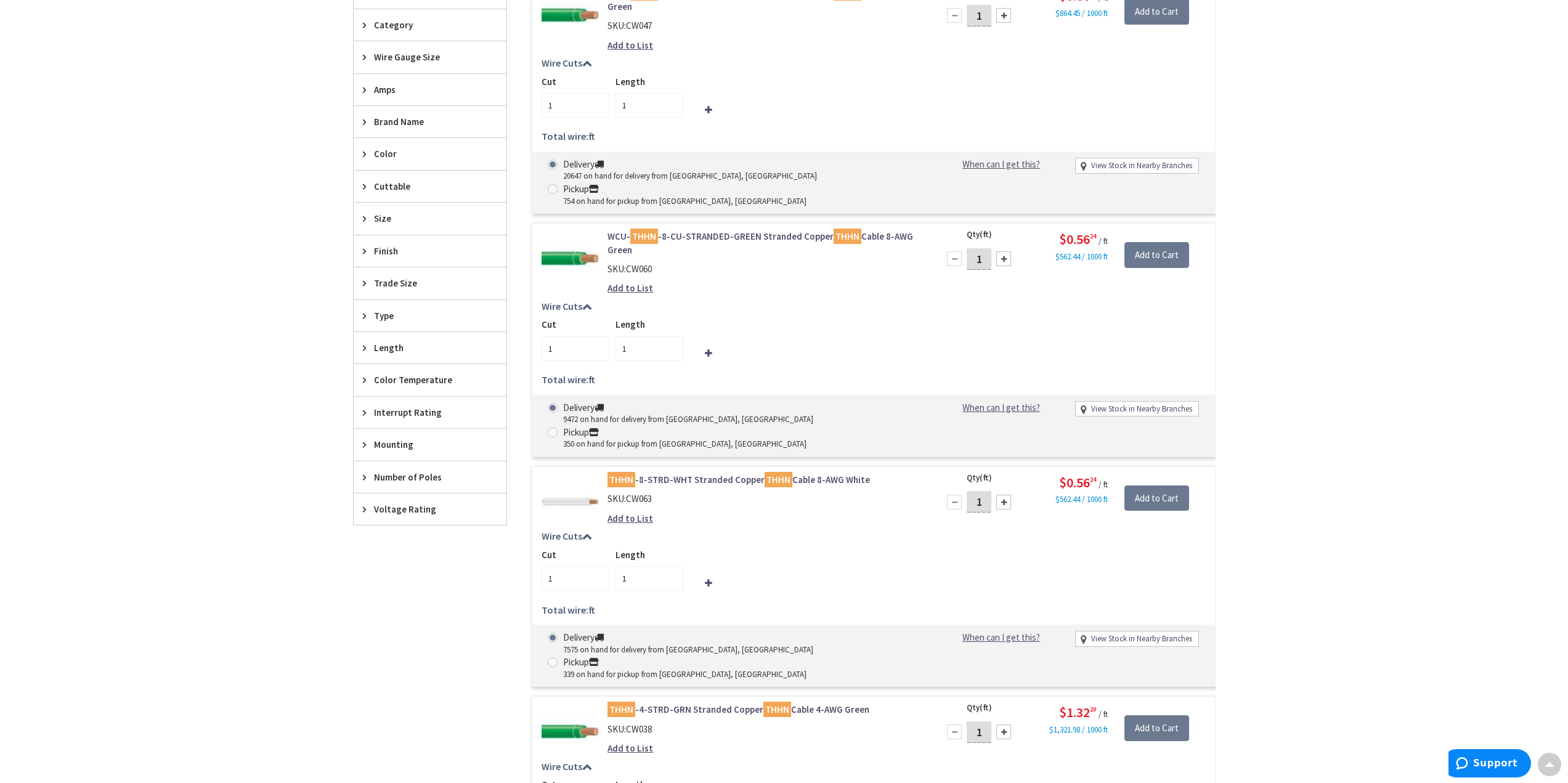
scroll to position [308, 0]
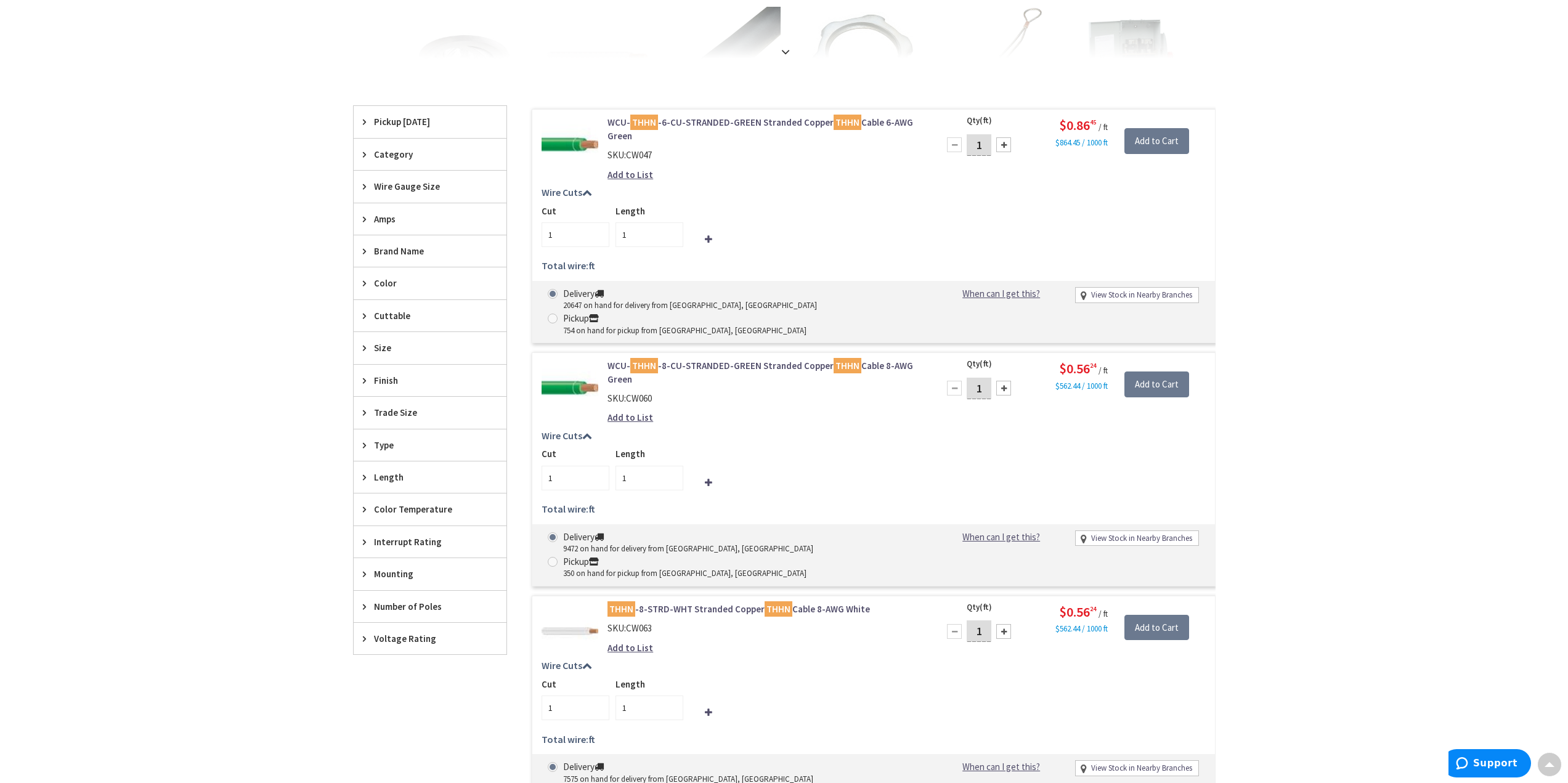
click at [360, 186] on div "Wire Gauge Size" at bounding box center [430, 186] width 153 height 32
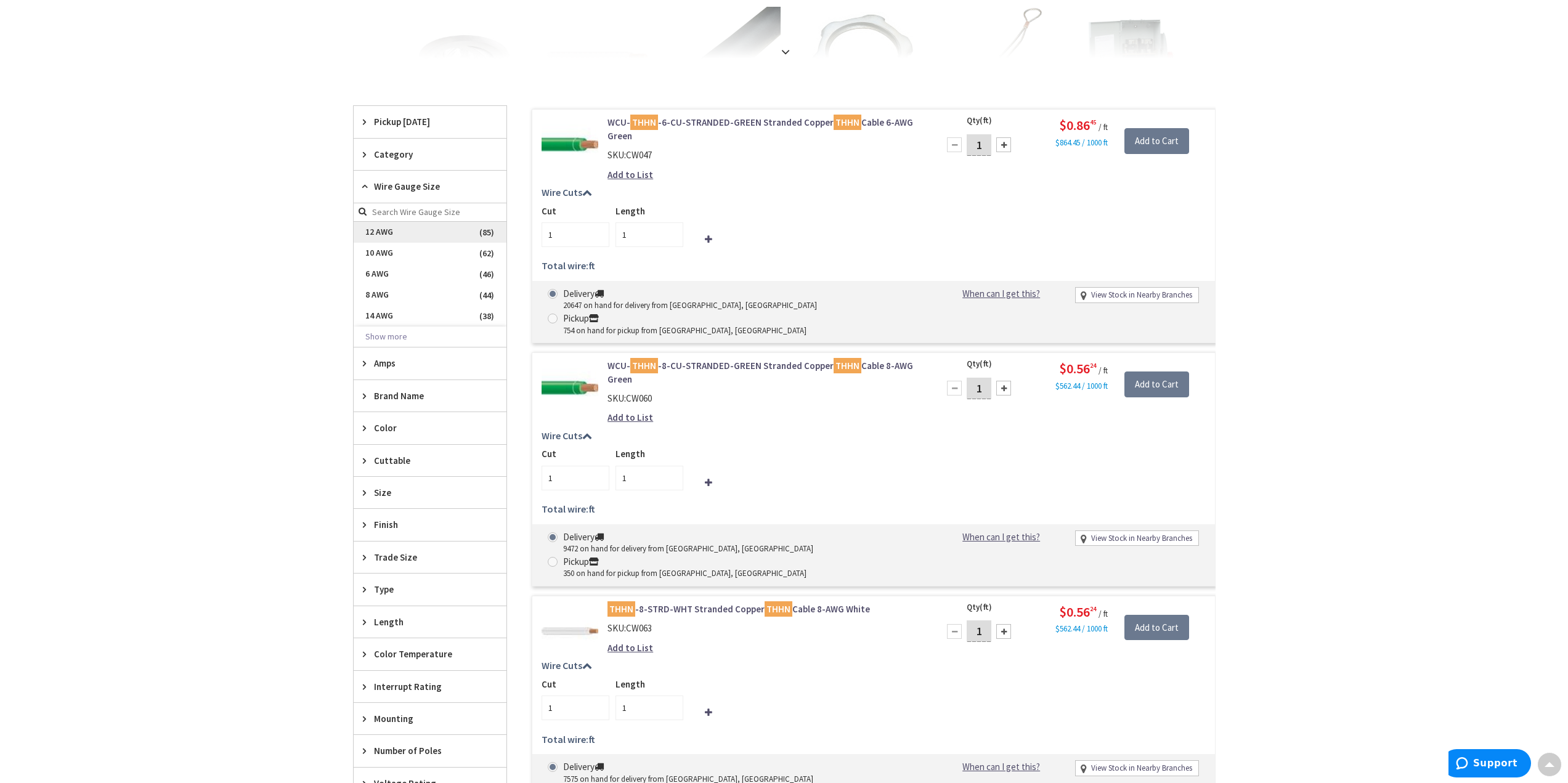
click at [368, 237] on span "12 AWG" at bounding box center [430, 232] width 153 height 21
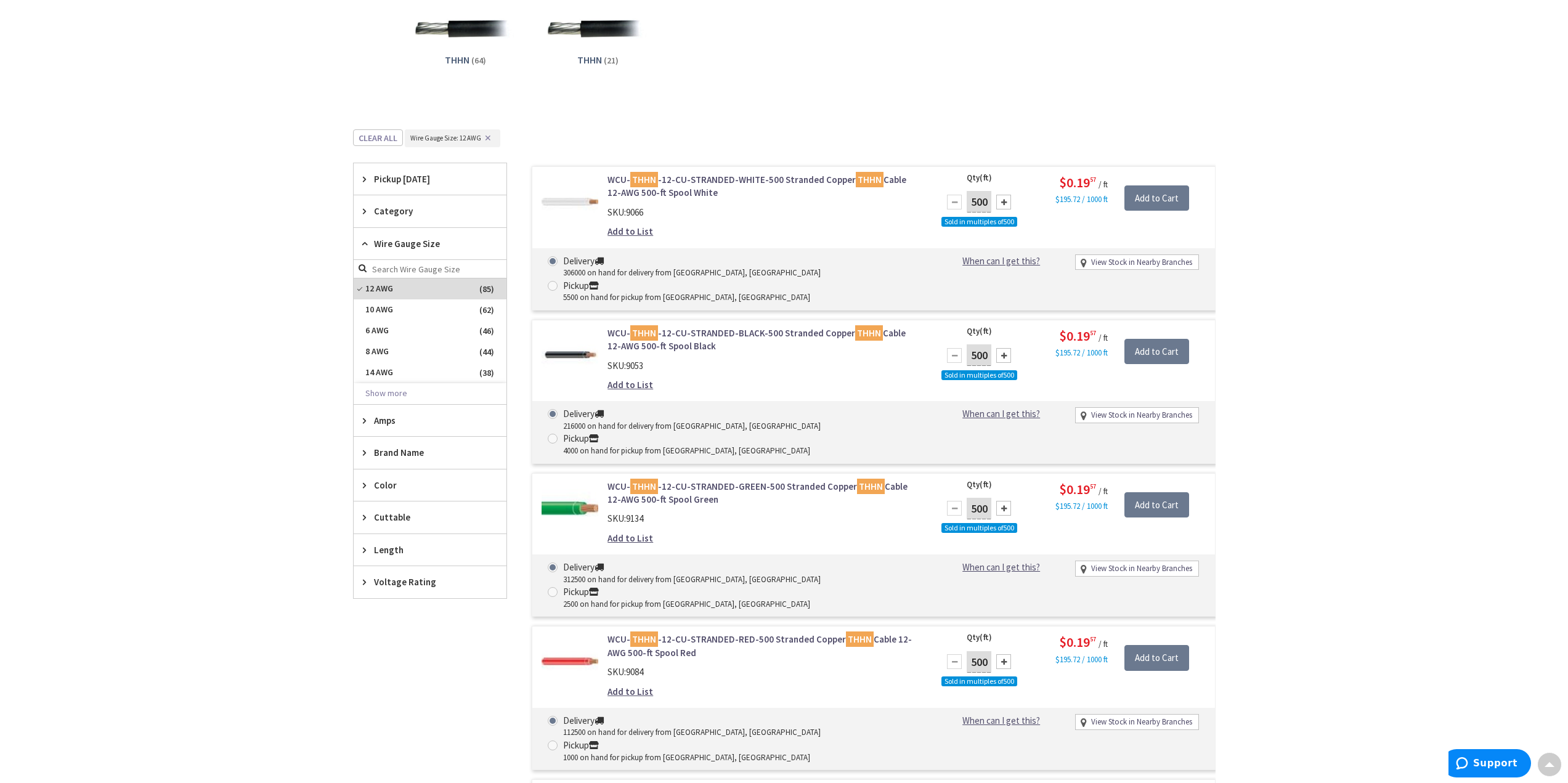
scroll to position [0, 0]
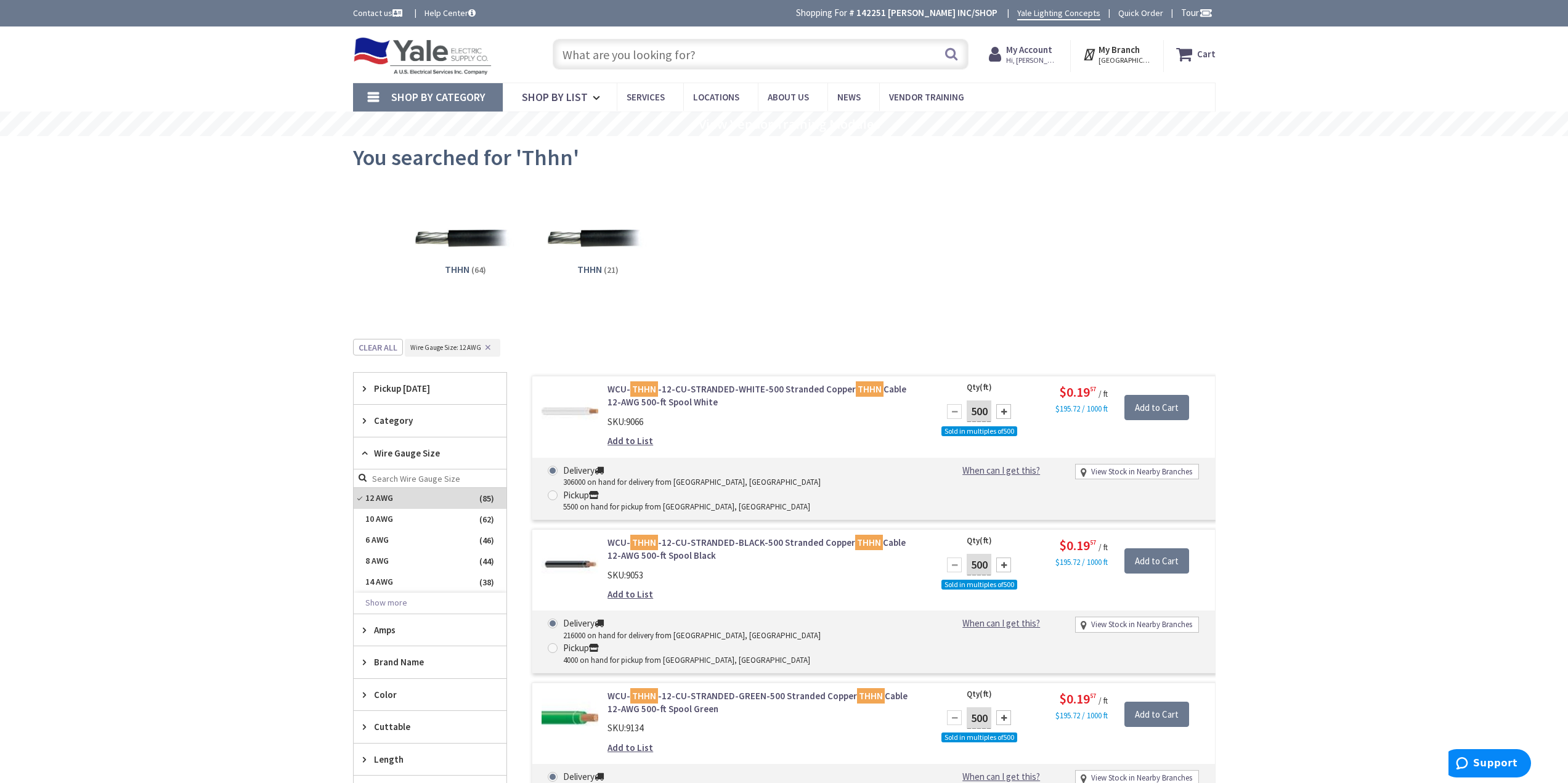
click at [622, 52] on input "text" at bounding box center [760, 54] width 416 height 31
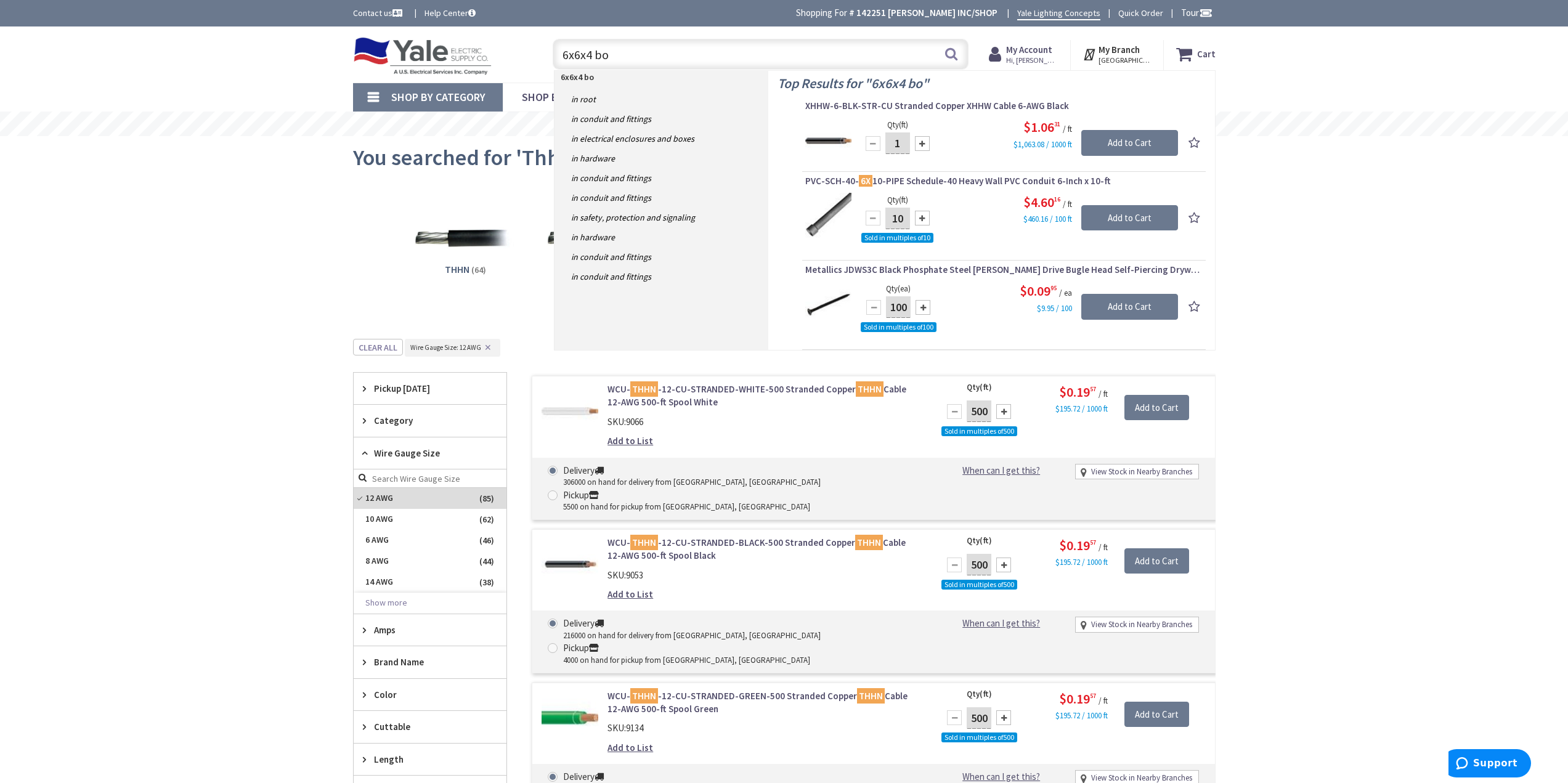
type input "6x6x4 box"
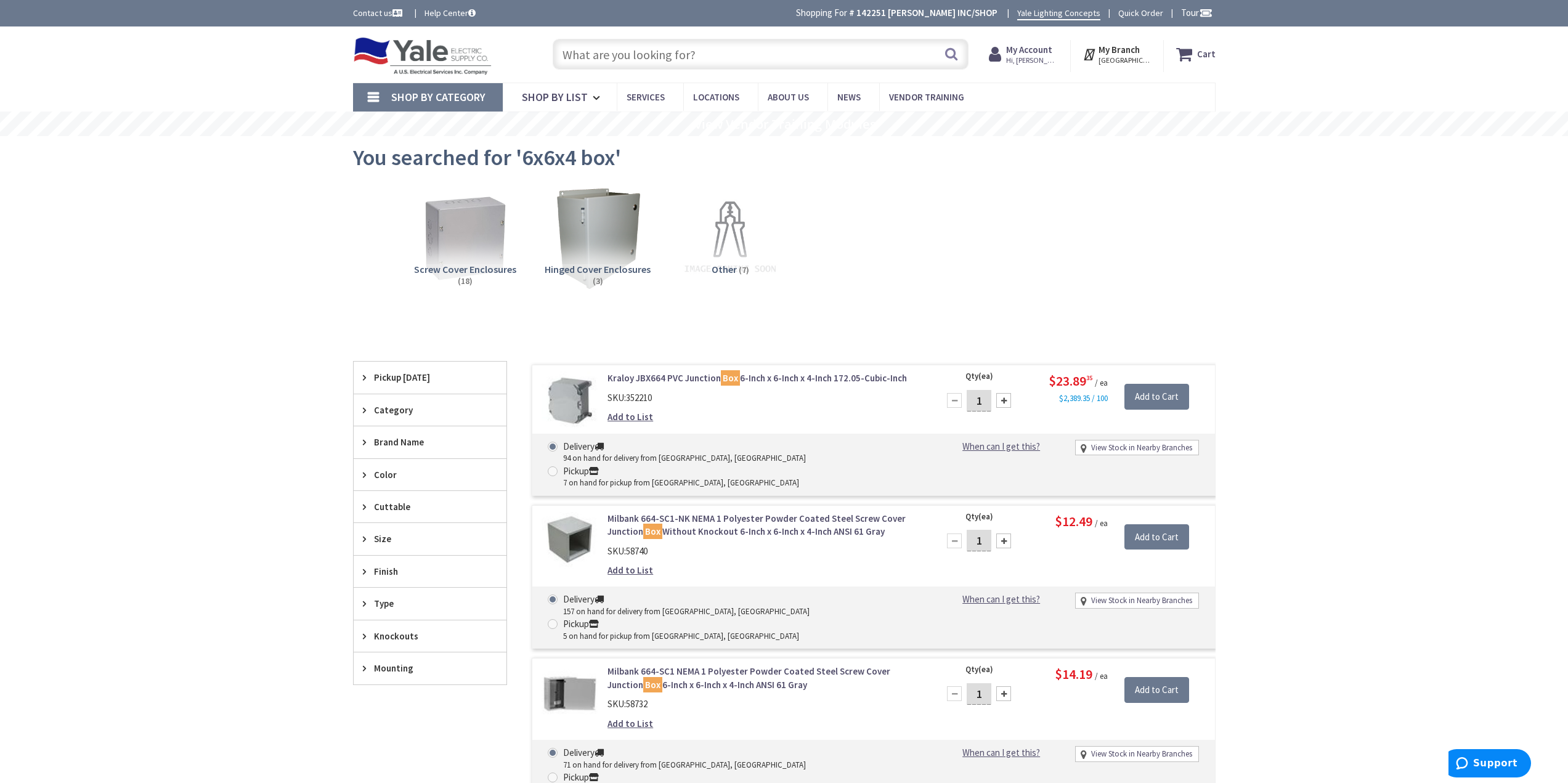
click at [656, 56] on input "text" at bounding box center [760, 54] width 416 height 31
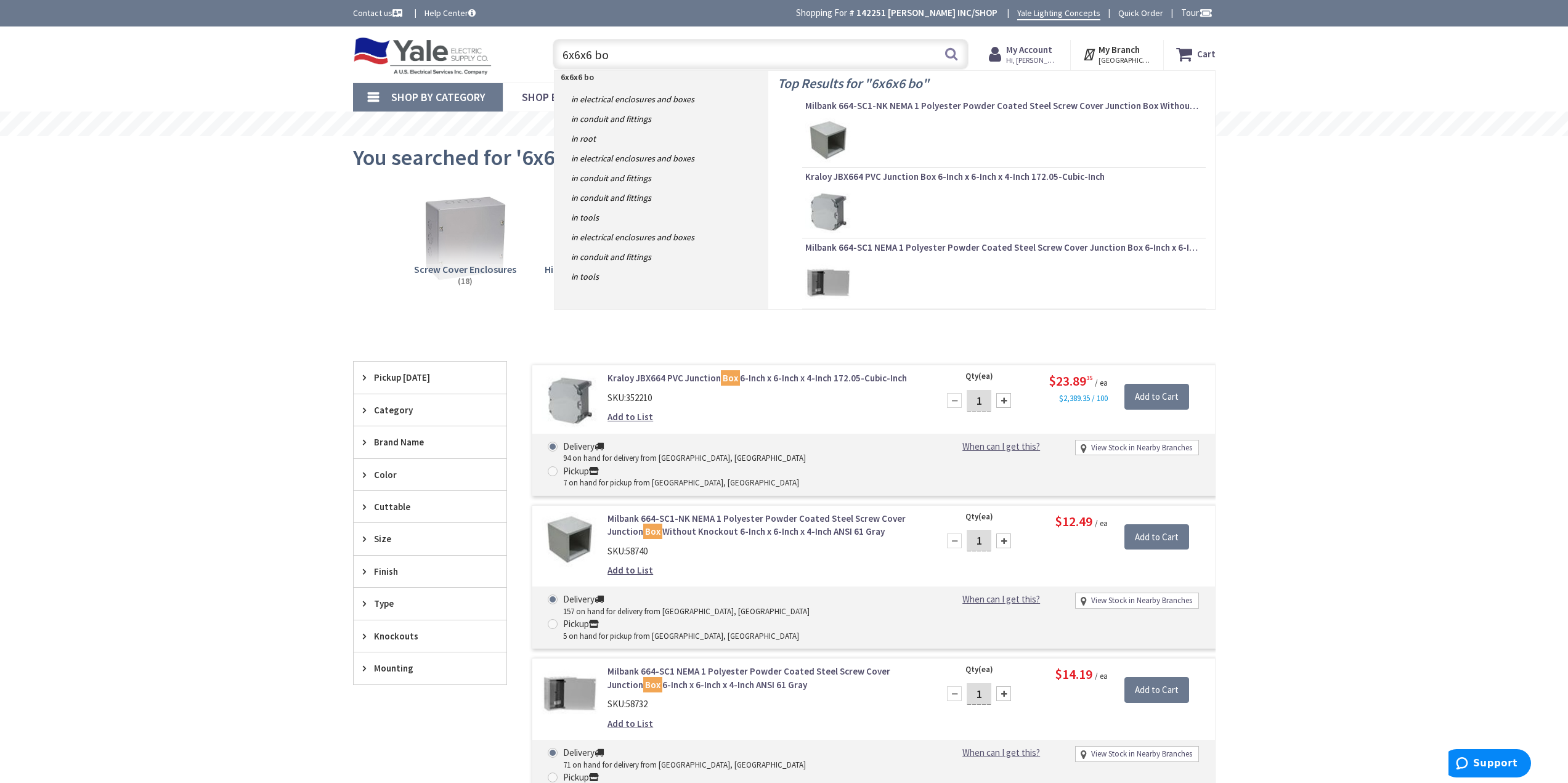
type input "6x6x6 box"
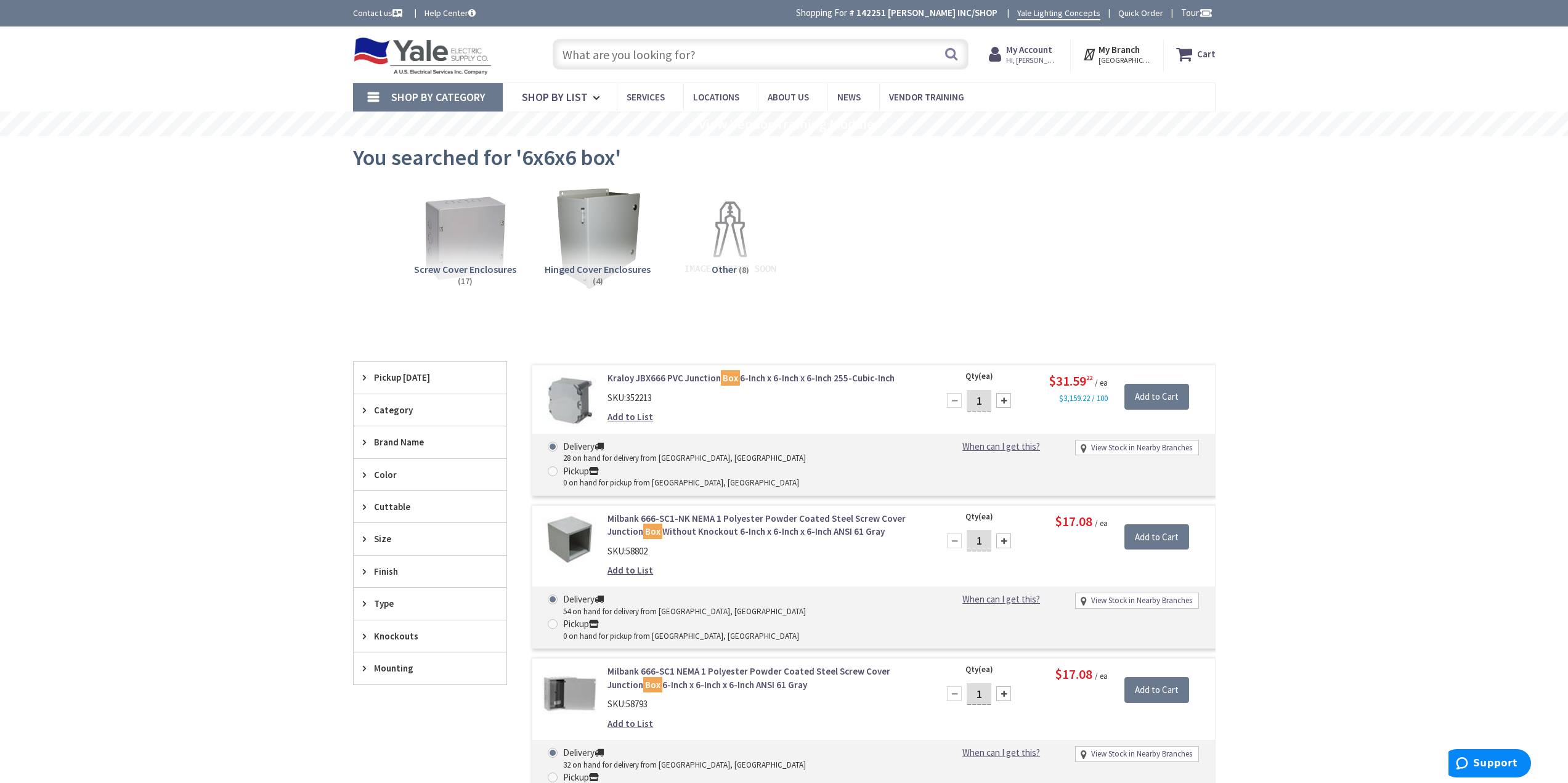
click at [639, 53] on input "text" at bounding box center [760, 54] width 416 height 31
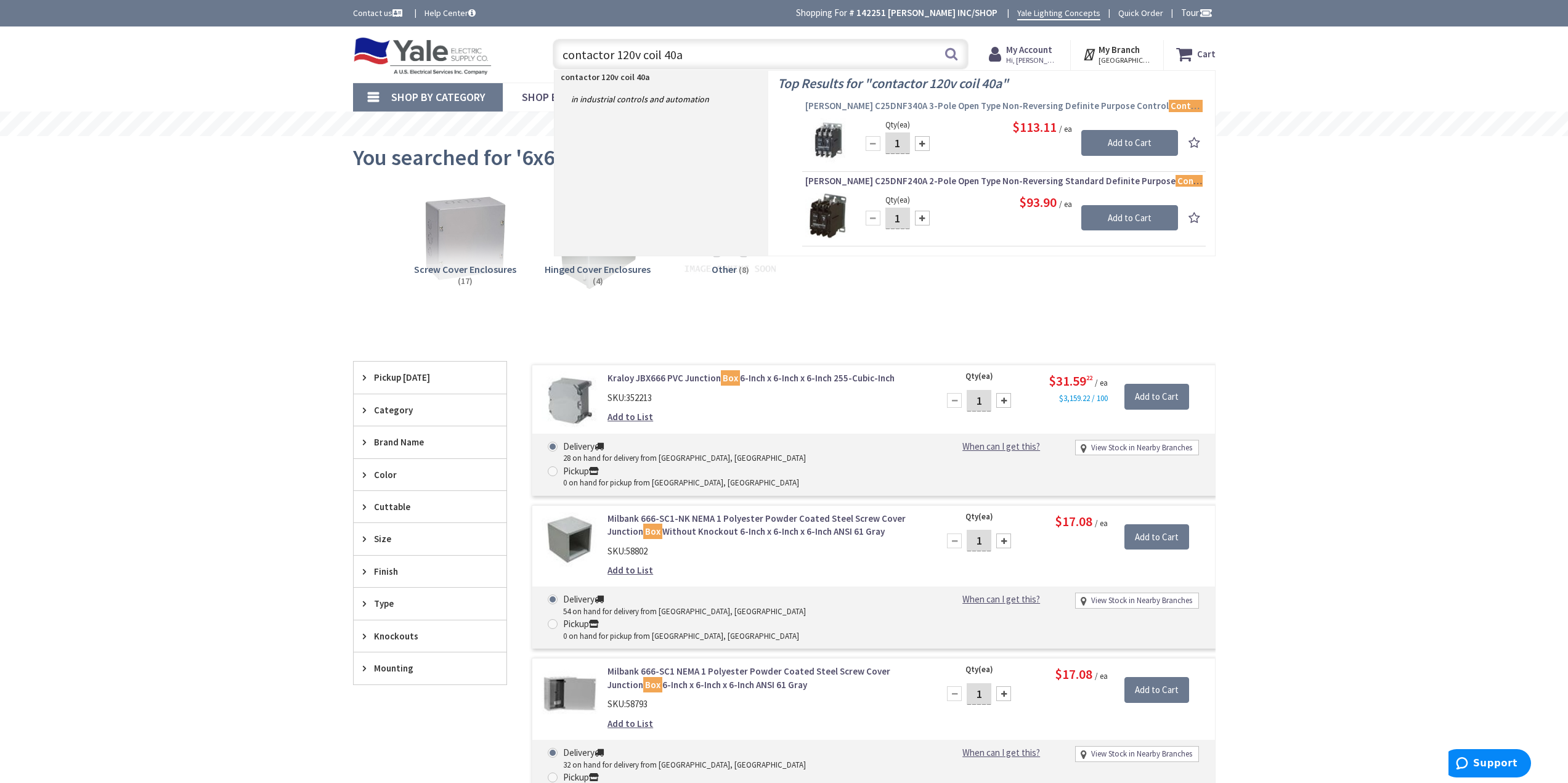
type input "contactor 120v coil 40a"
click at [955, 108] on span "Eaton C25DNF340A 3-Pole Open Type Non-Reversing Definite Purpose Control Contac…" at bounding box center [1004, 106] width 397 height 12
